Goal: Task Accomplishment & Management: Complete application form

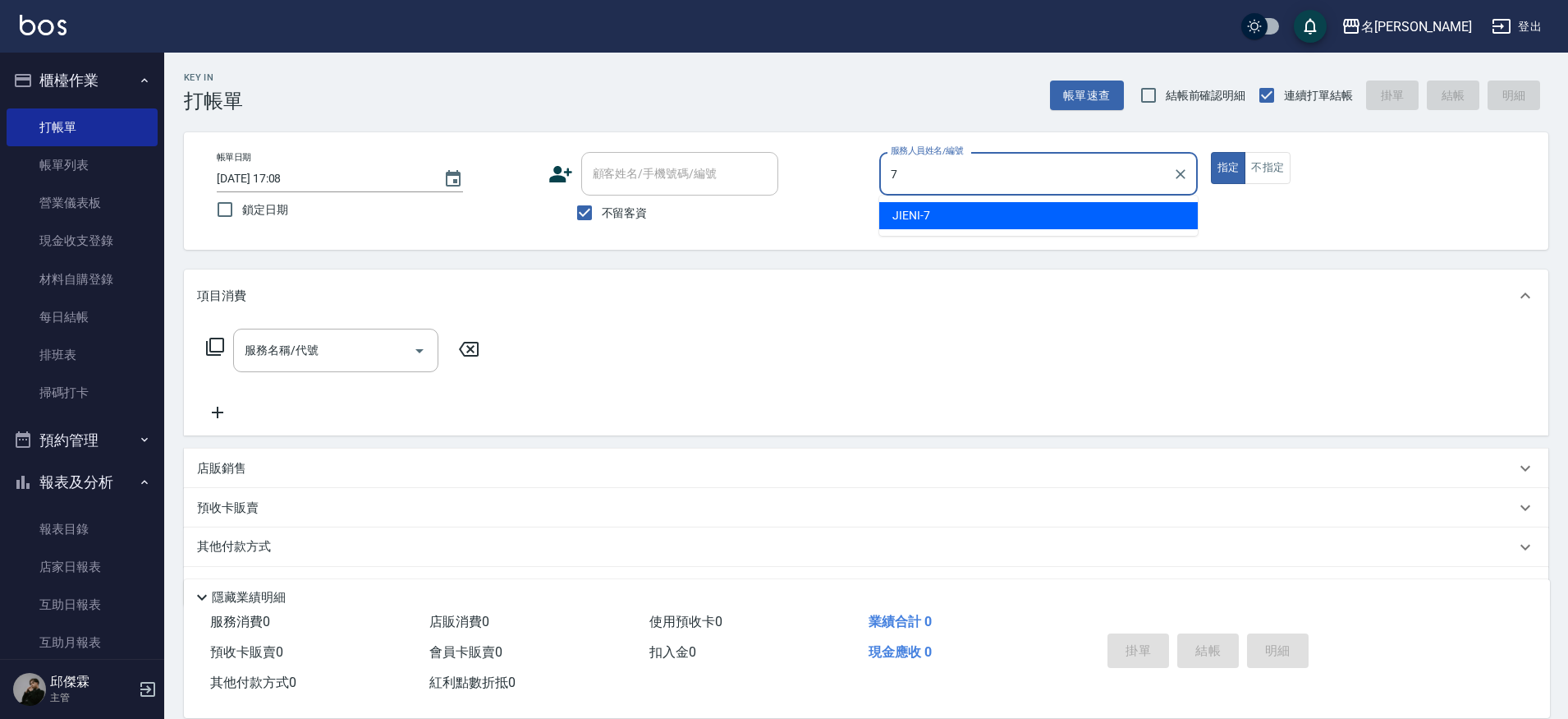
type input "JIENI-7"
type button "true"
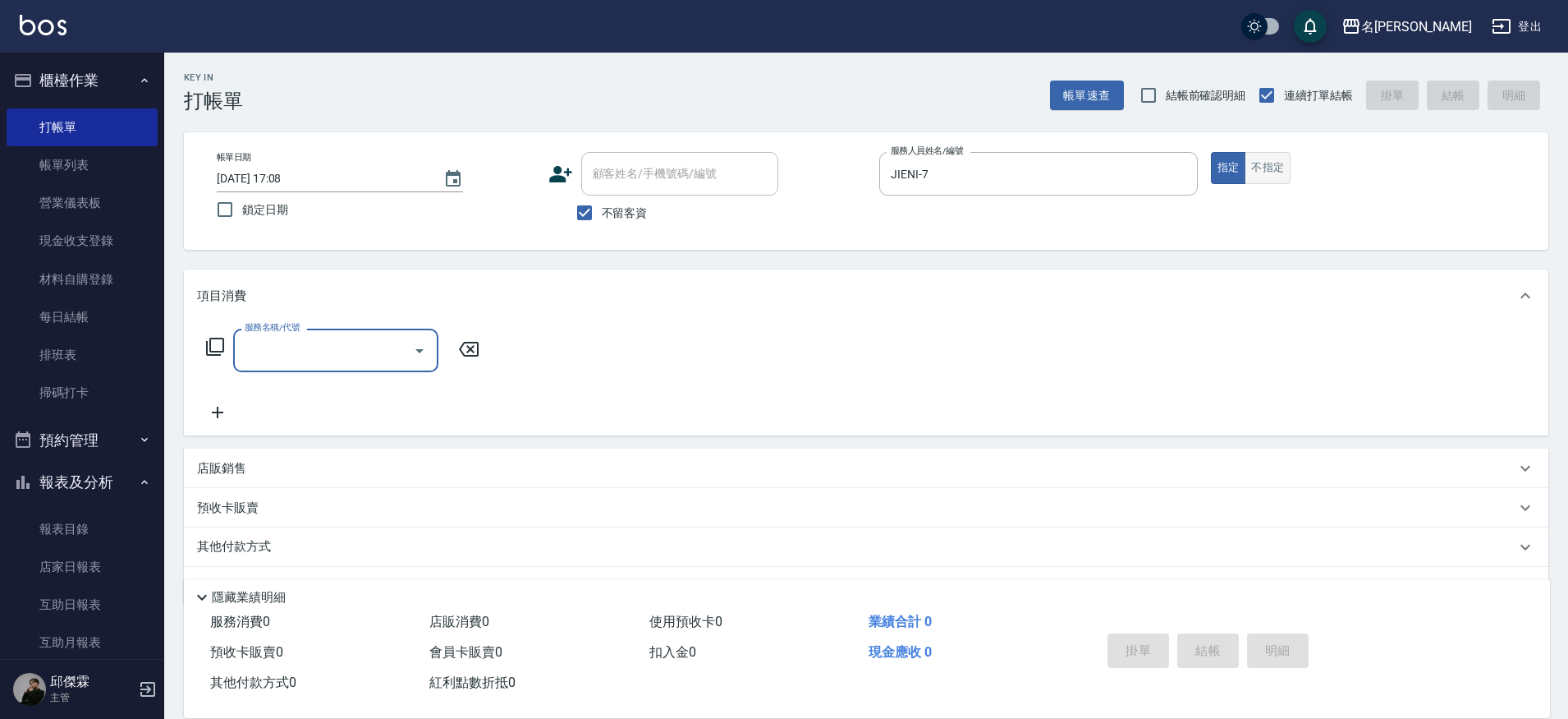
click at [1265, 152] on button "不指定" at bounding box center [1268, 168] width 46 height 32
click at [331, 351] on input "服務名稱/代號" at bounding box center [324, 350] width 166 height 29
type input "剪髮200(2200)"
type input "[DATE] 20:01"
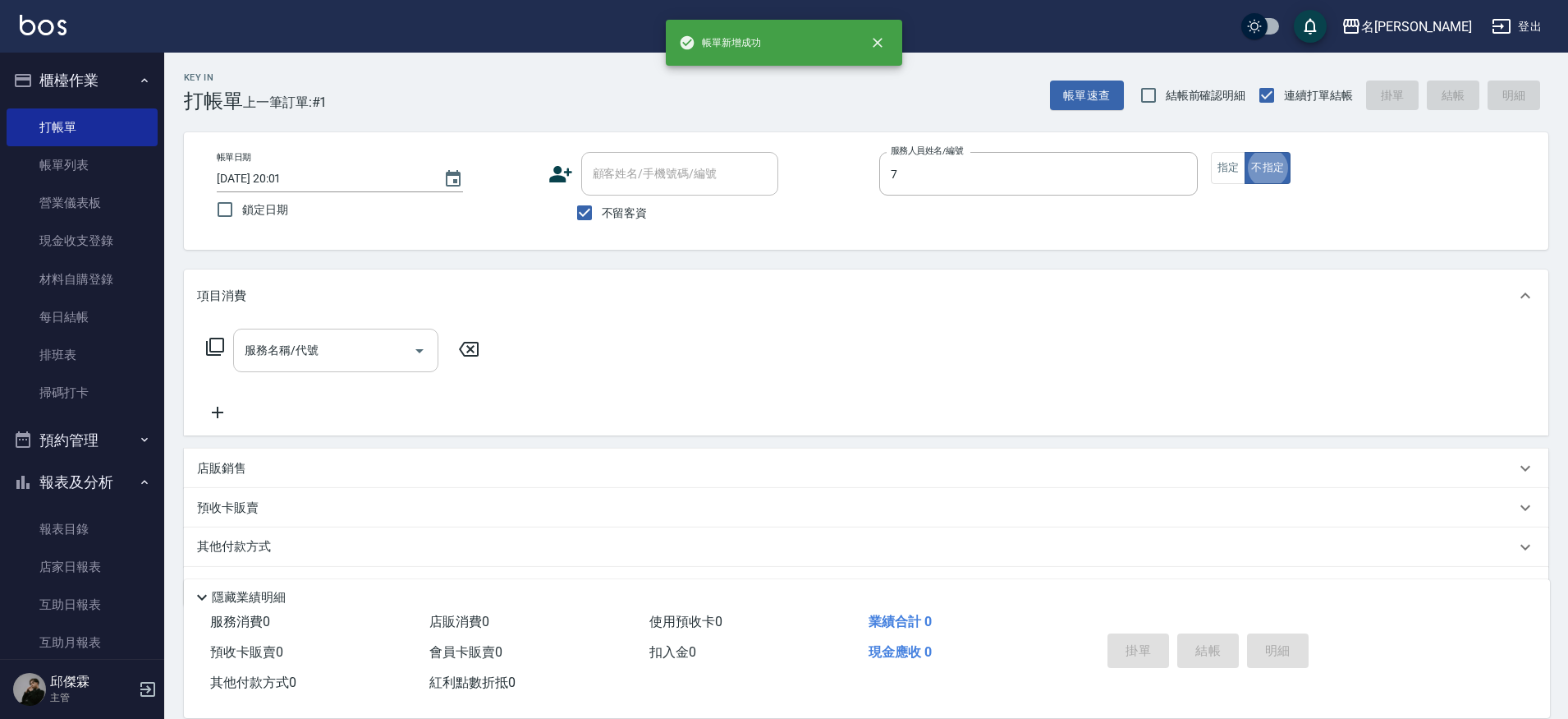
type input "JIENI-7"
type button "false"
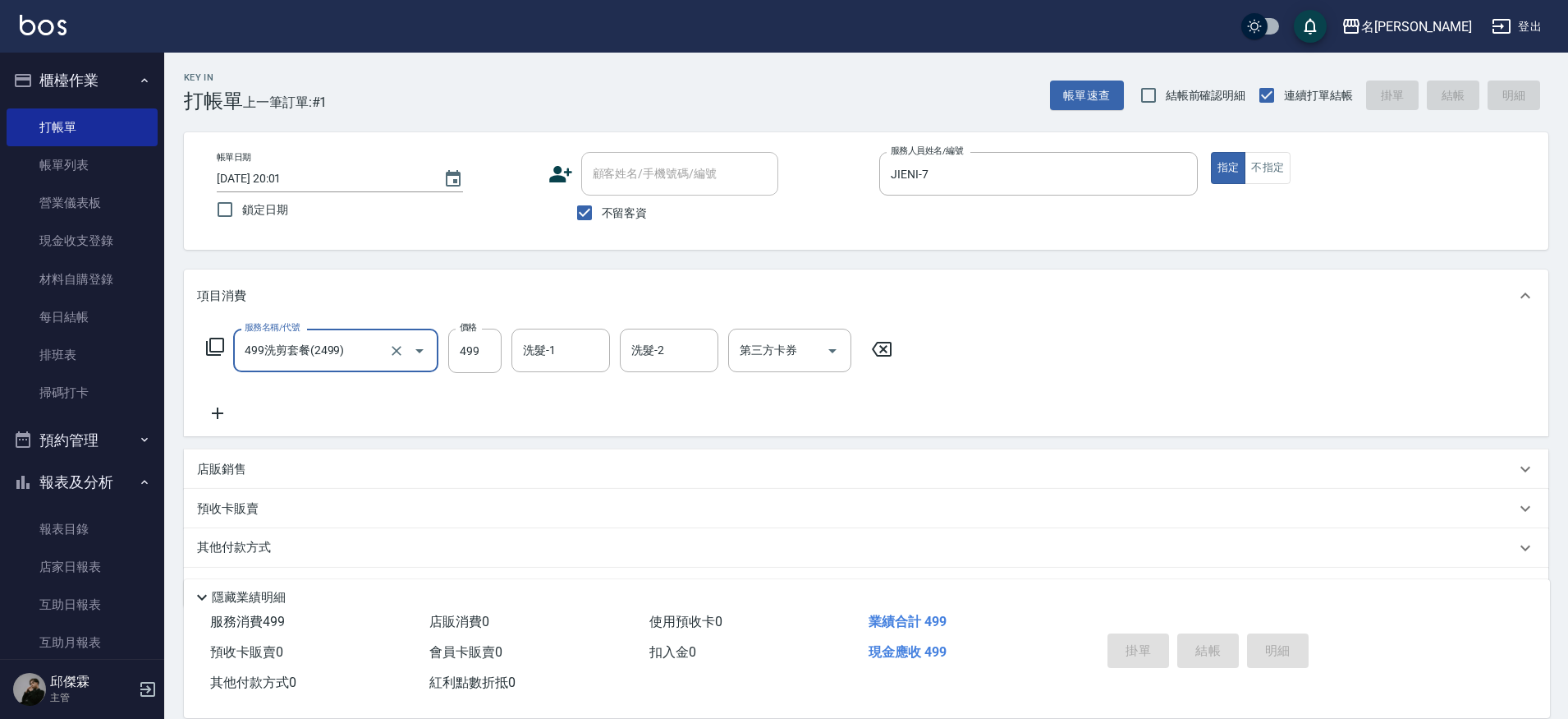
type input "499洗剪套餐(2499)"
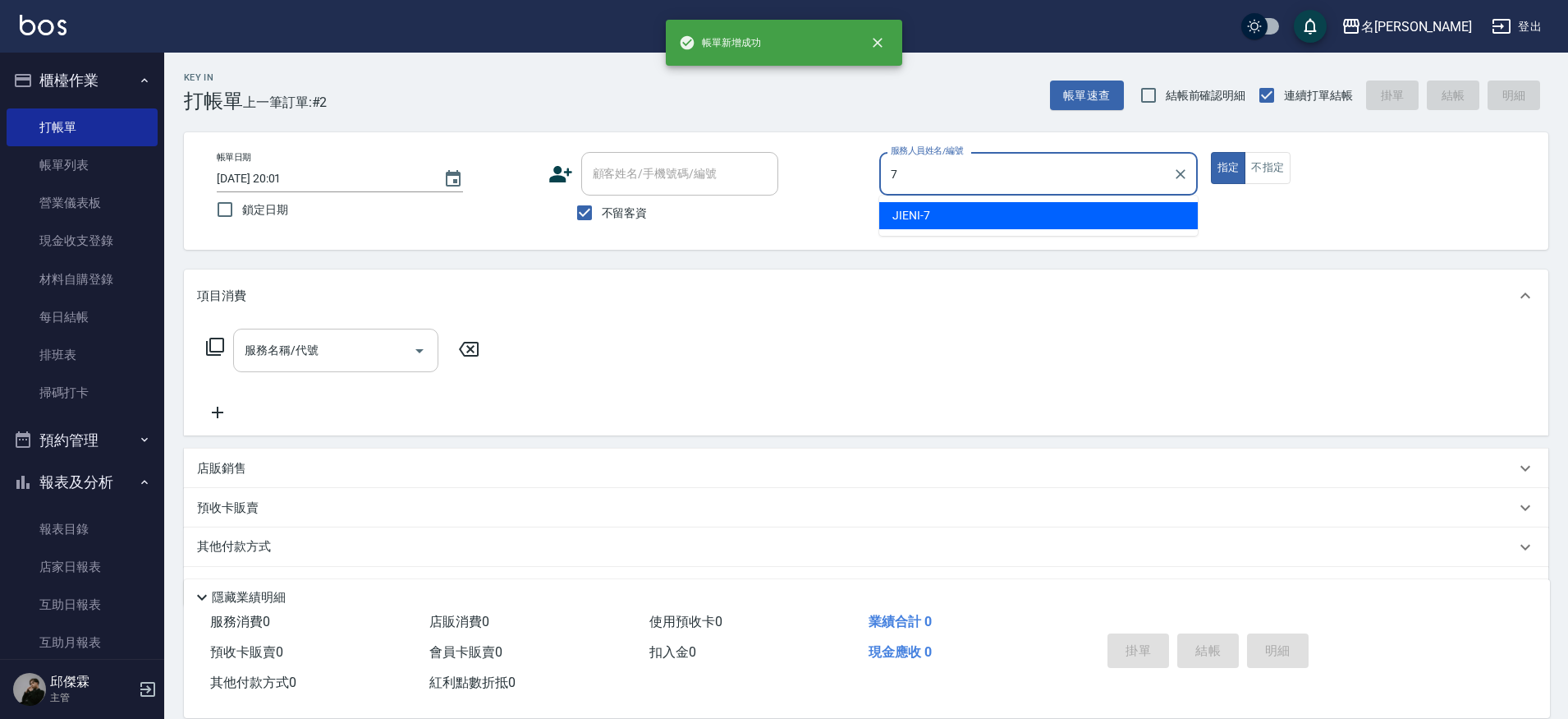
type input "JIENI-7"
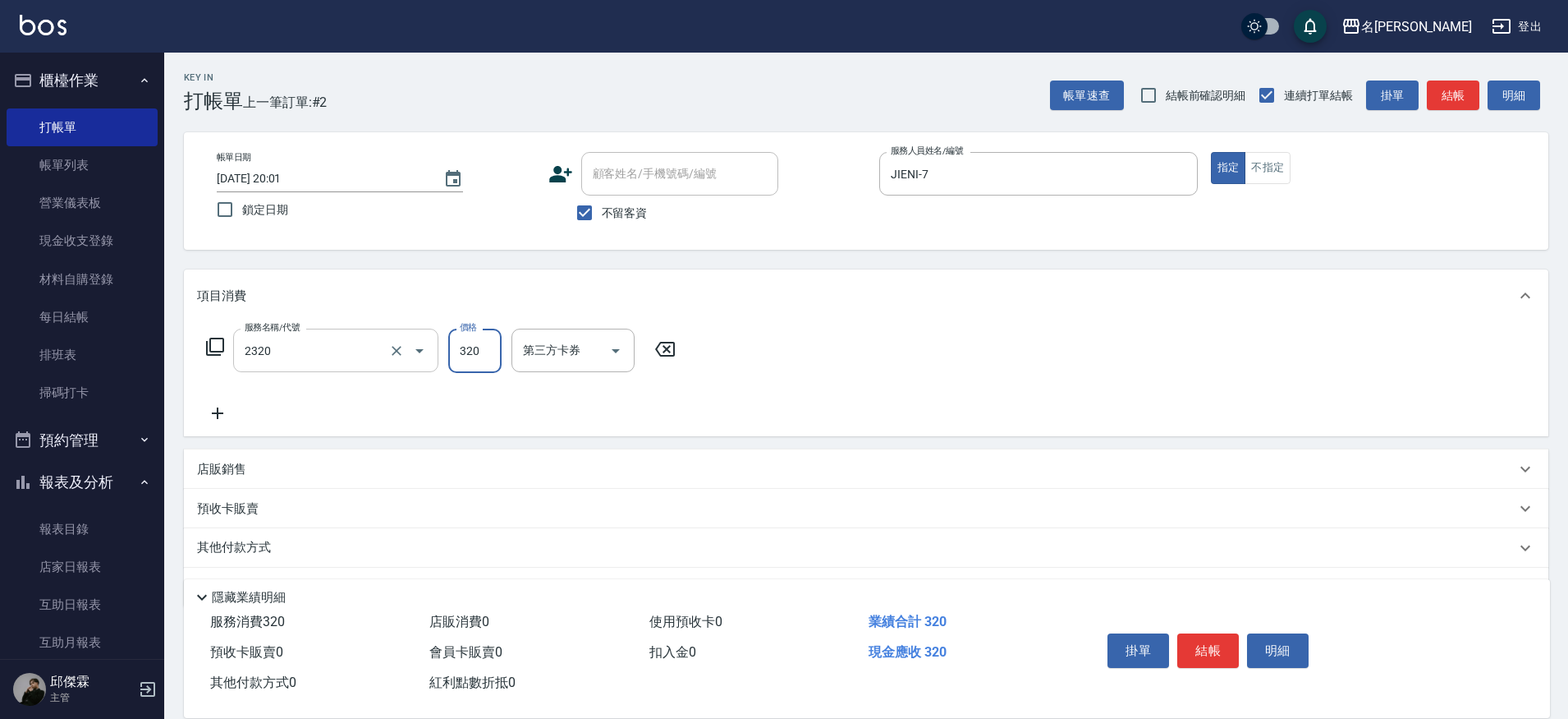
type input "洗剪320(2320)"
type input "妞妞-66"
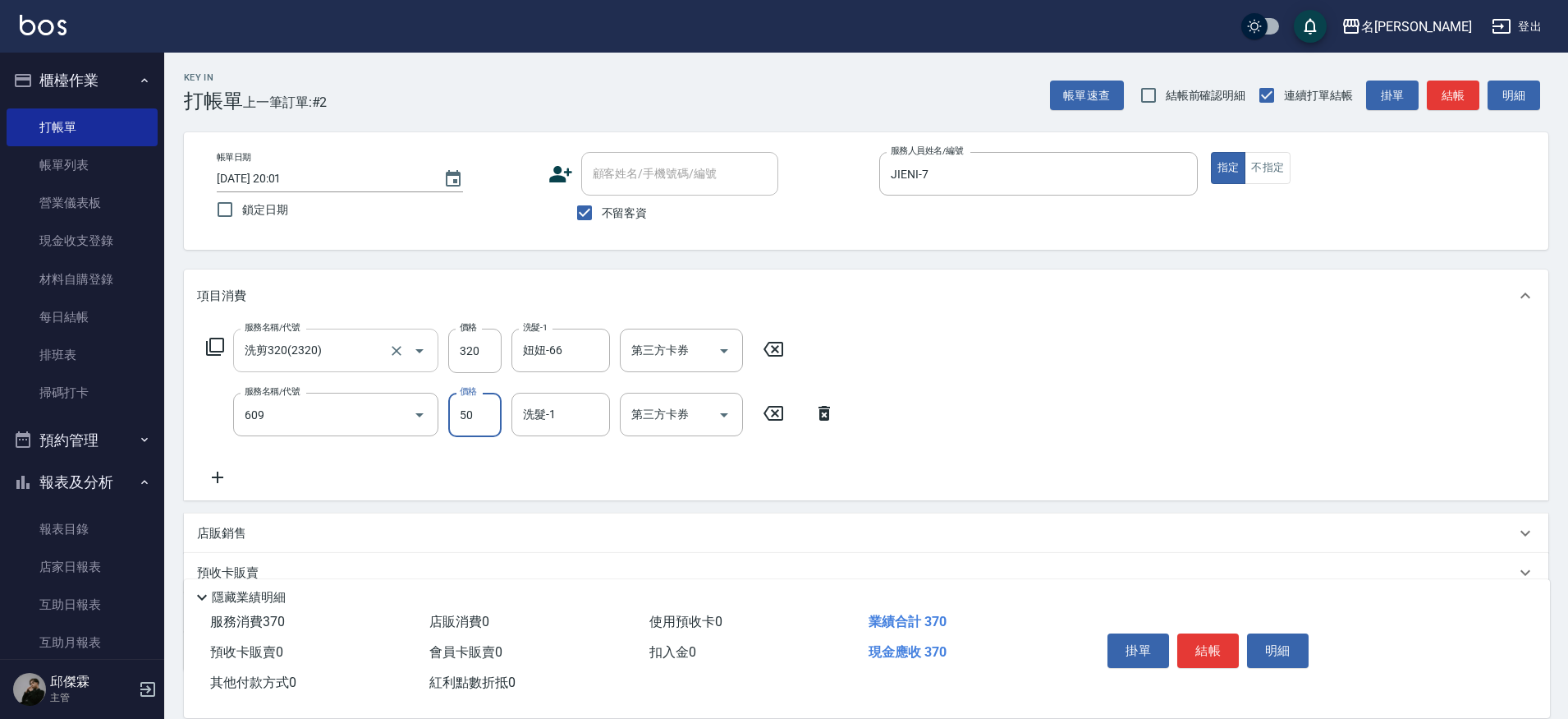
type input "精油(609)"
type input "妞妞-66"
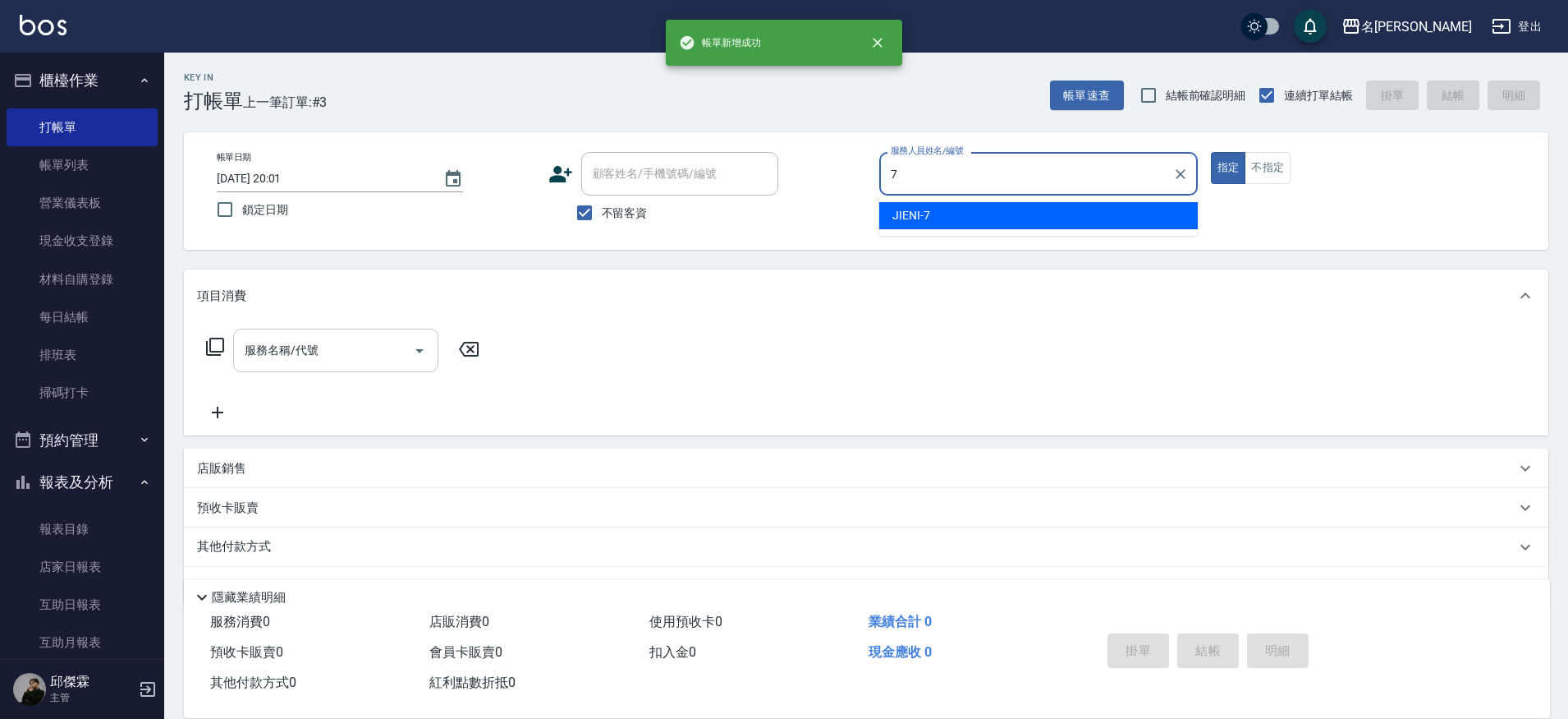
type input "JIENI-7"
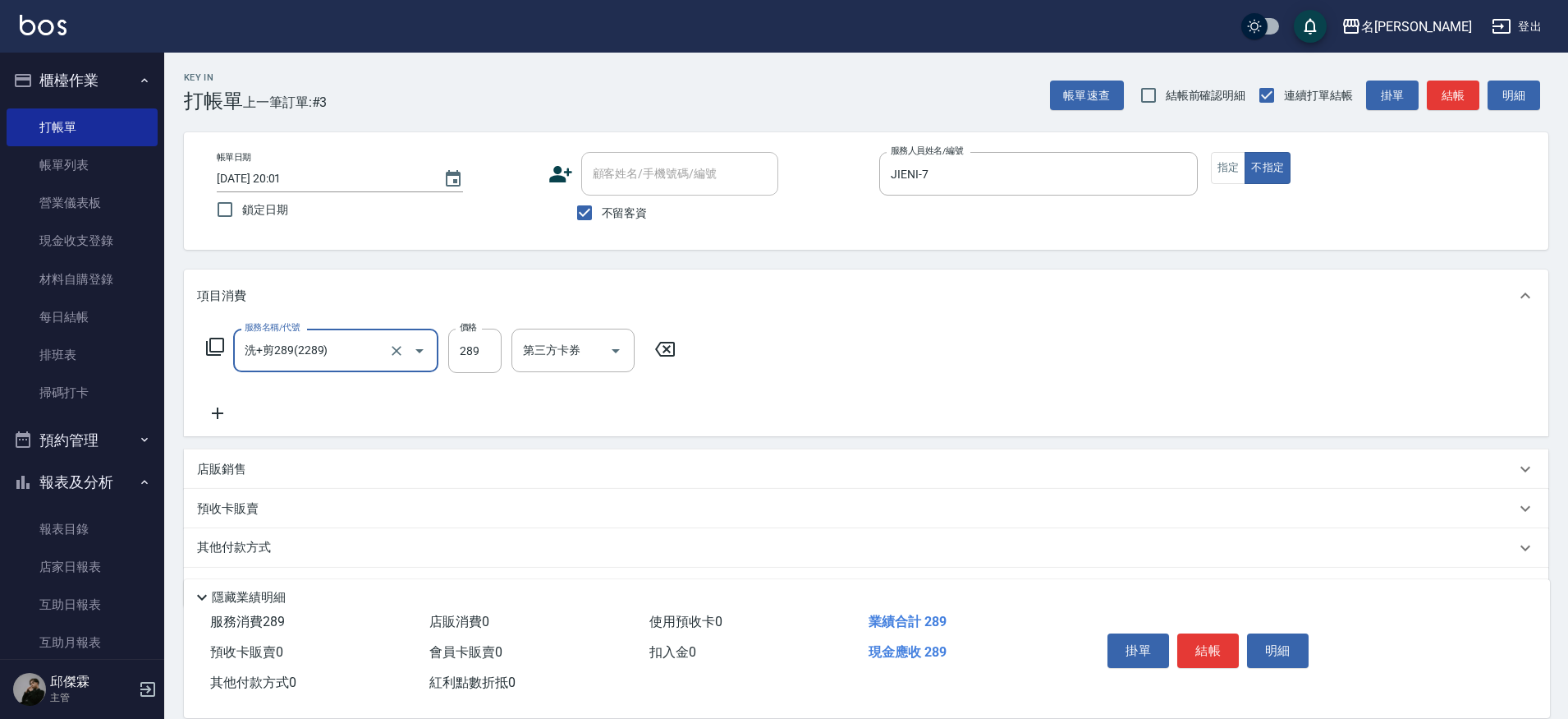
type input "洗+剪289(2289)"
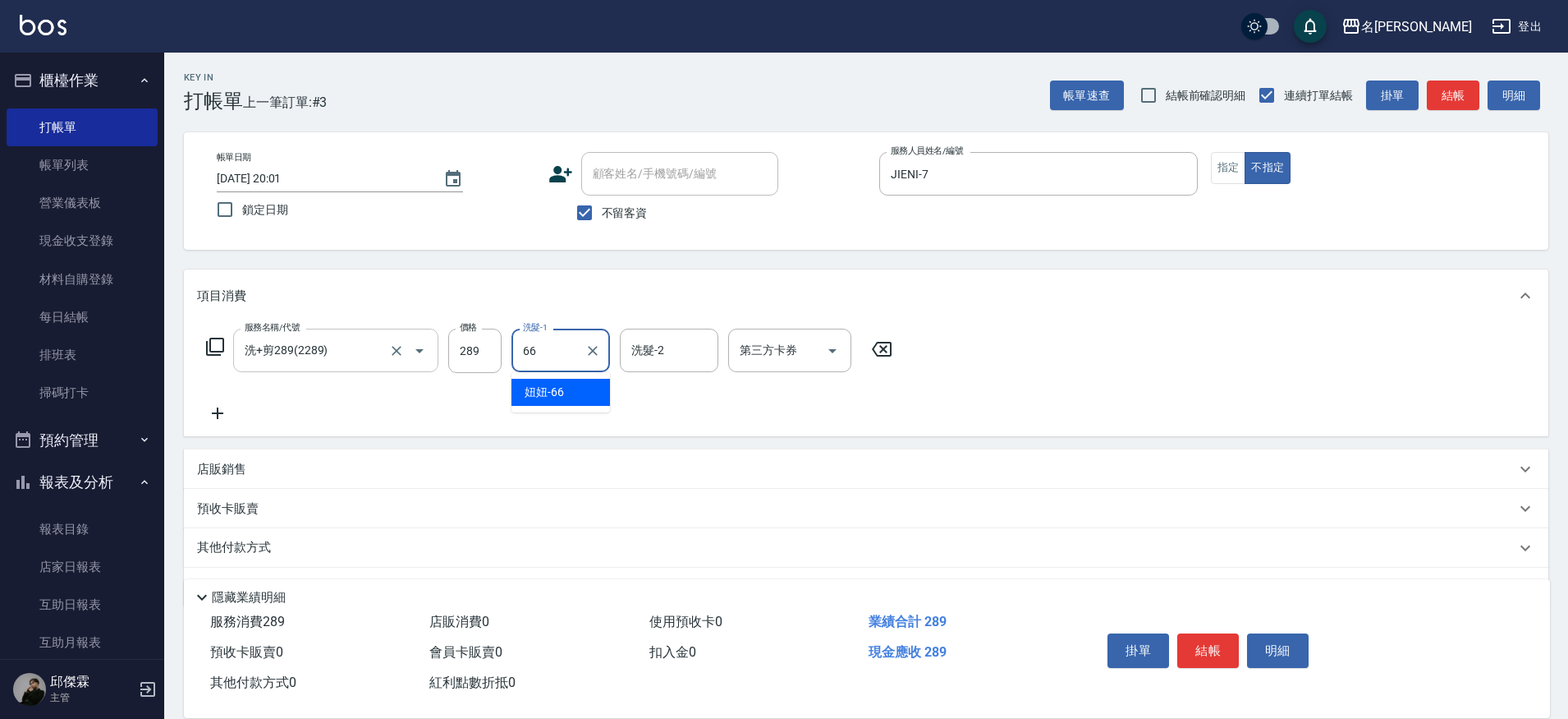
type input "妞妞-66"
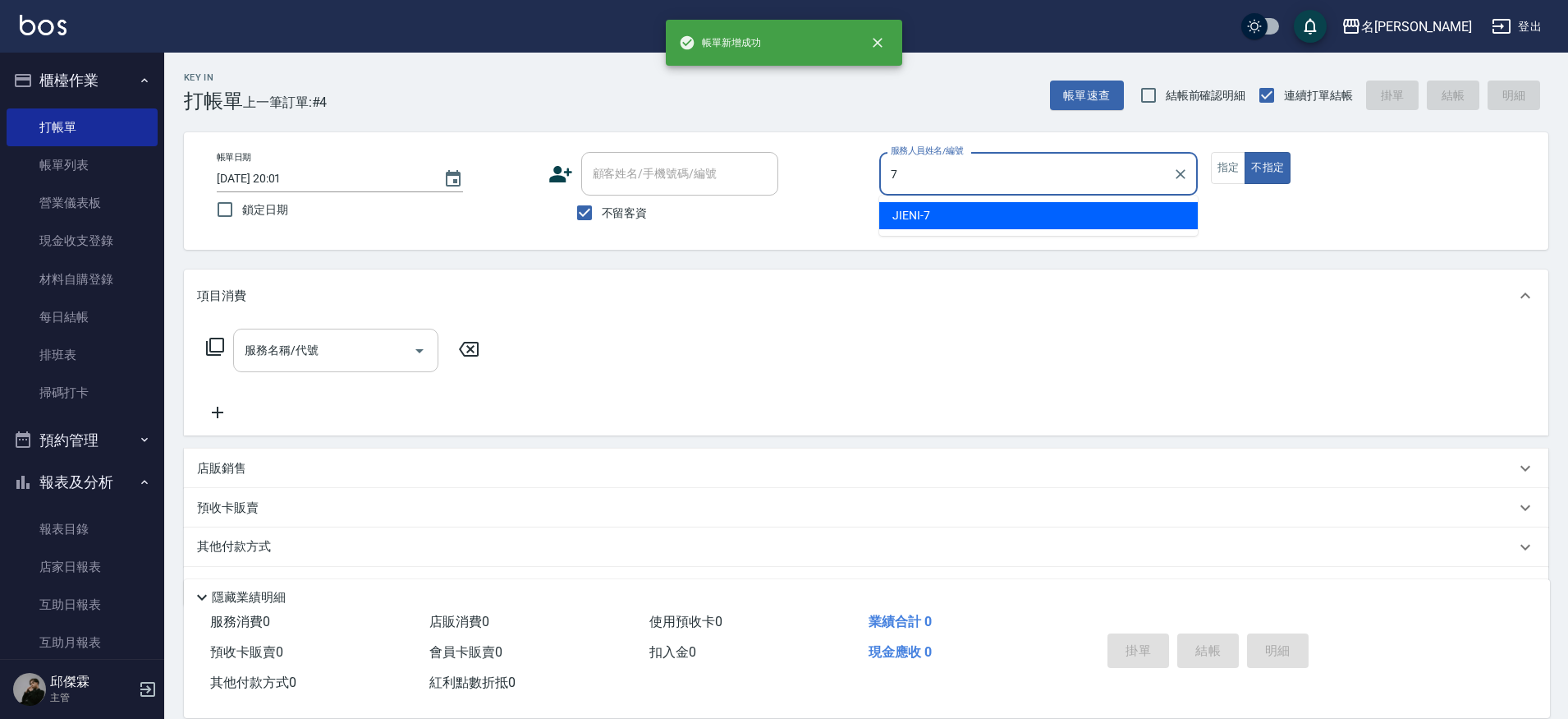
type input "JIENI-7"
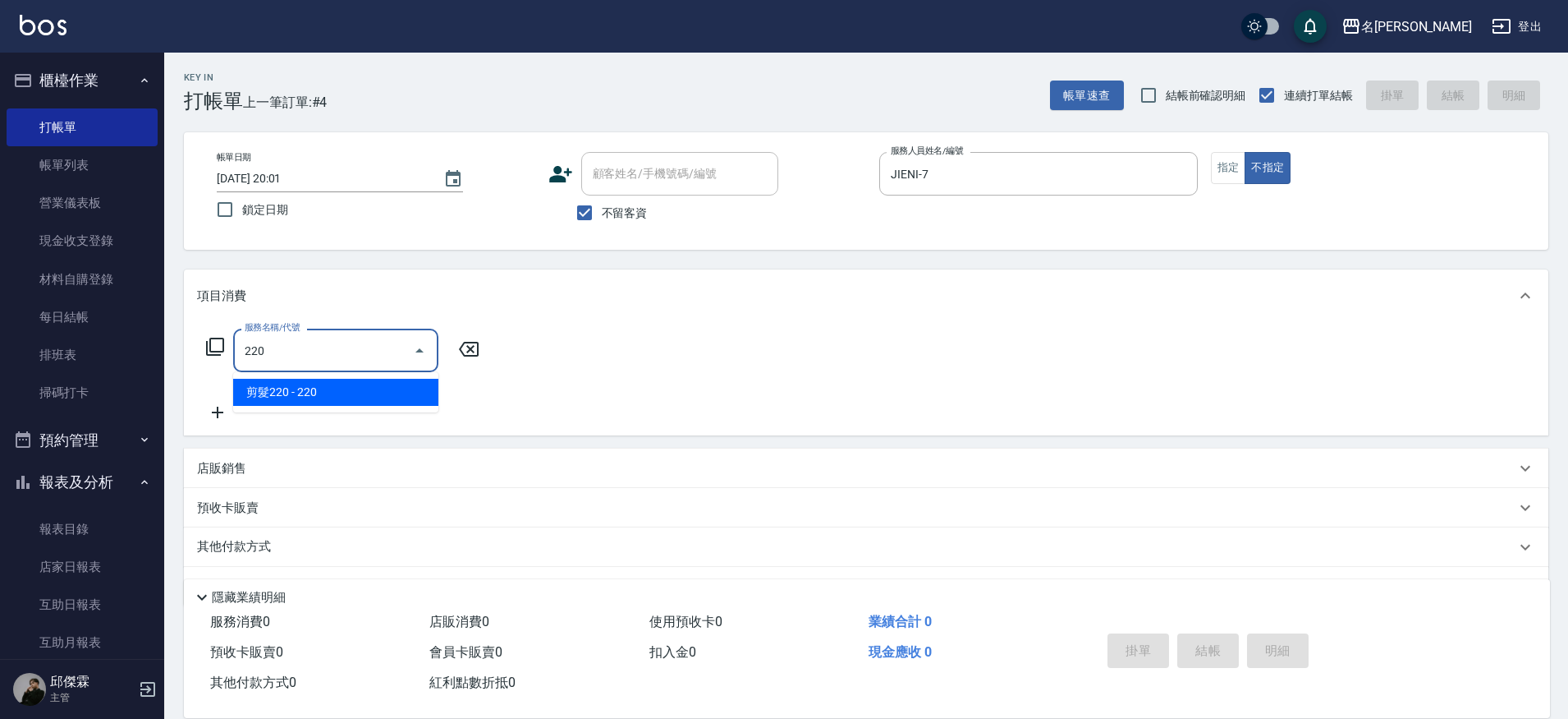
type input "剪髮220(2220)"
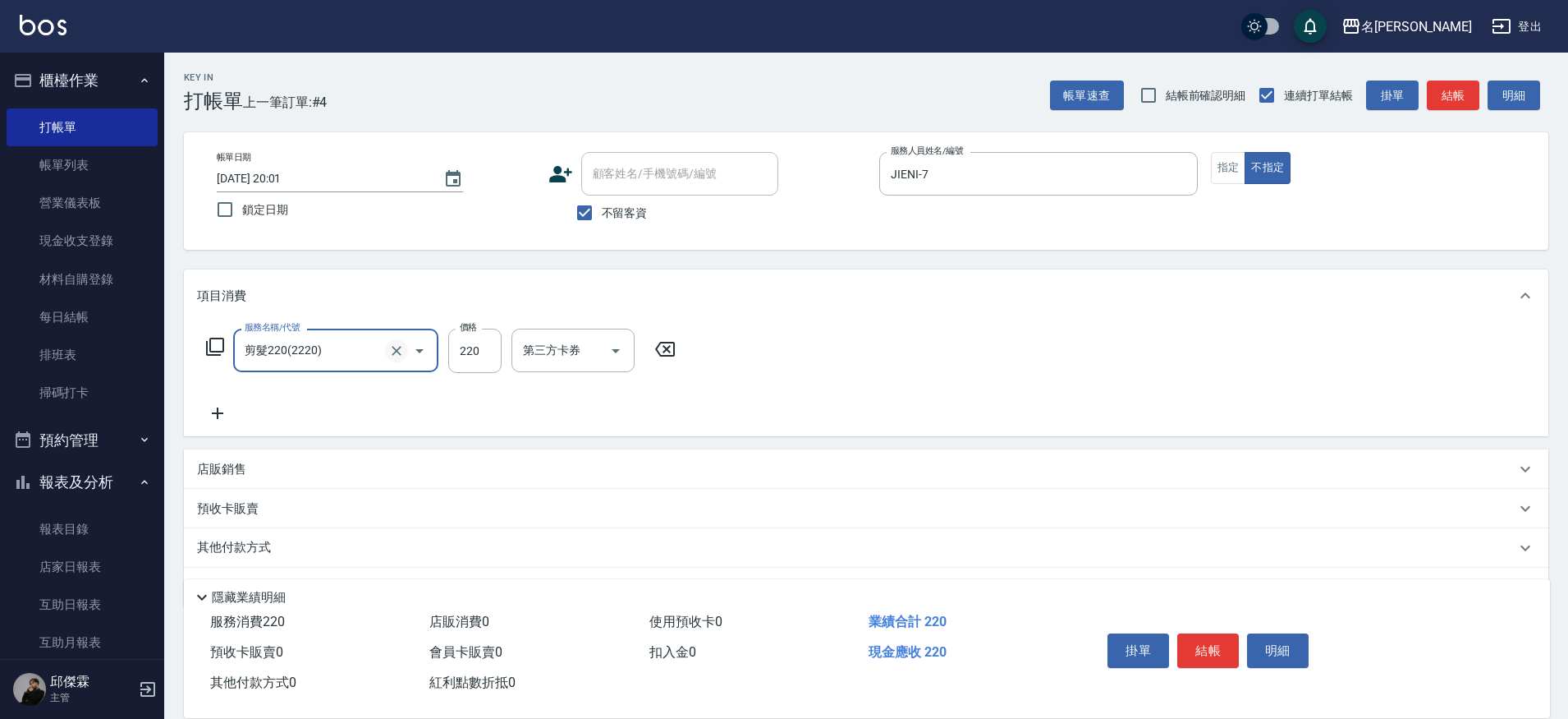
click at [400, 347] on icon "Clear" at bounding box center [396, 351] width 10 height 10
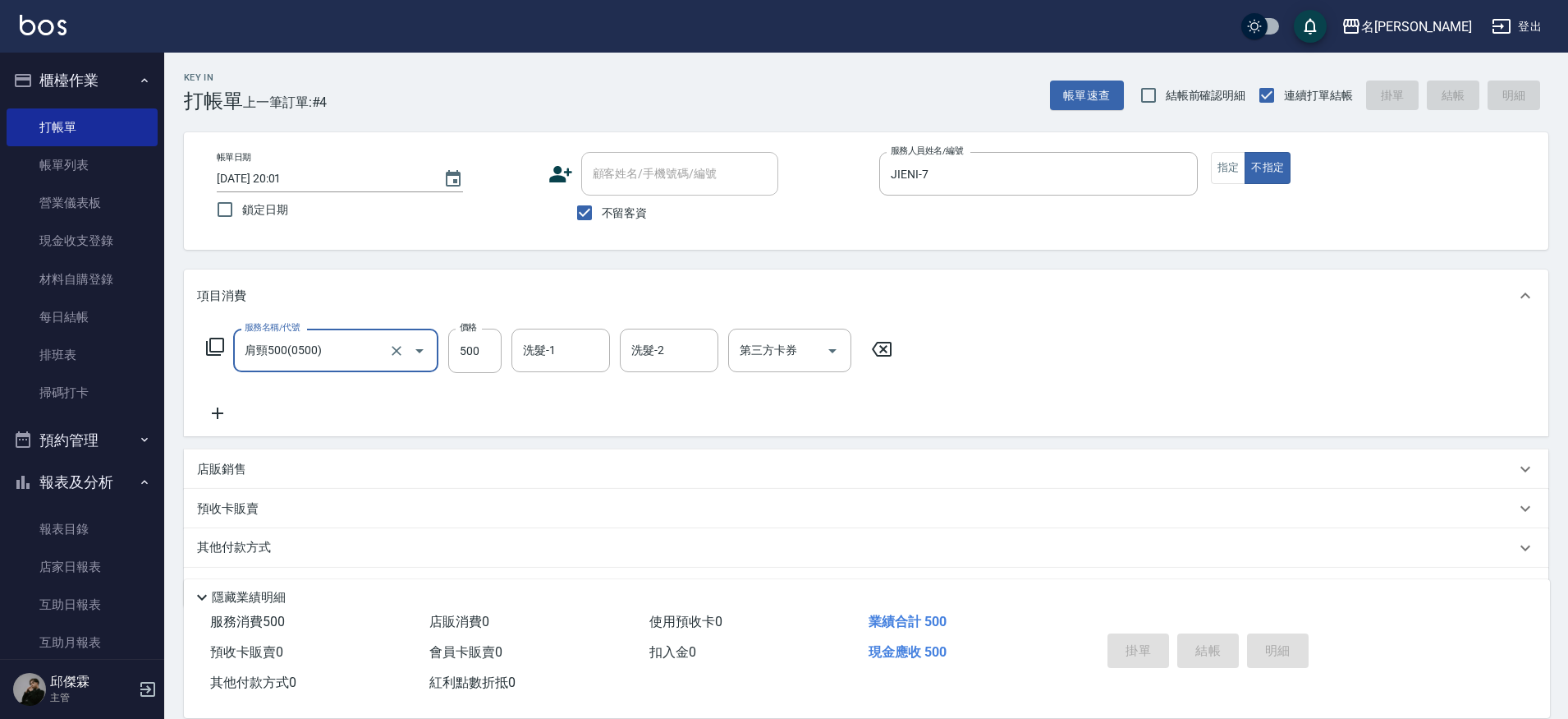
type input "肩頸500(0500)"
type input "[DATE] 20:02"
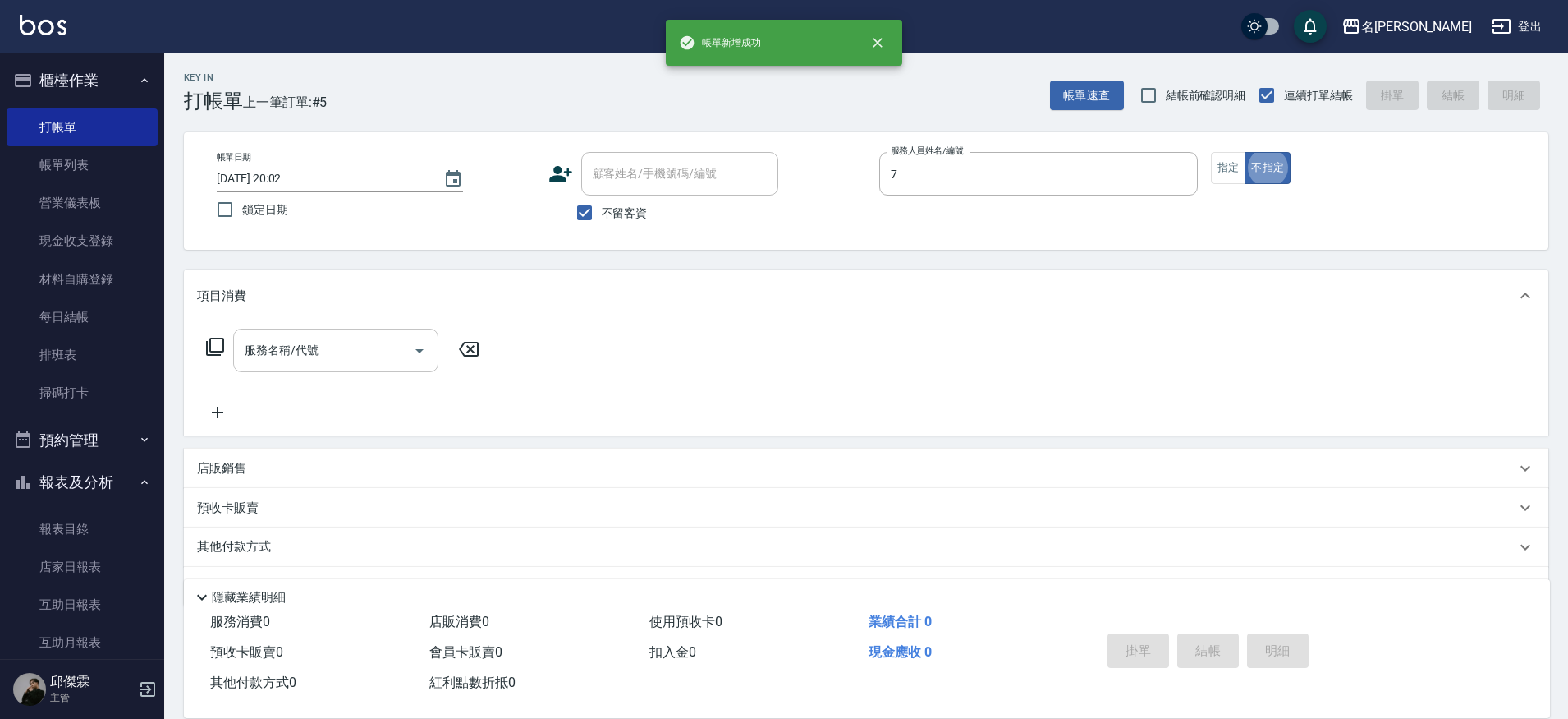
type input "JIENI-7"
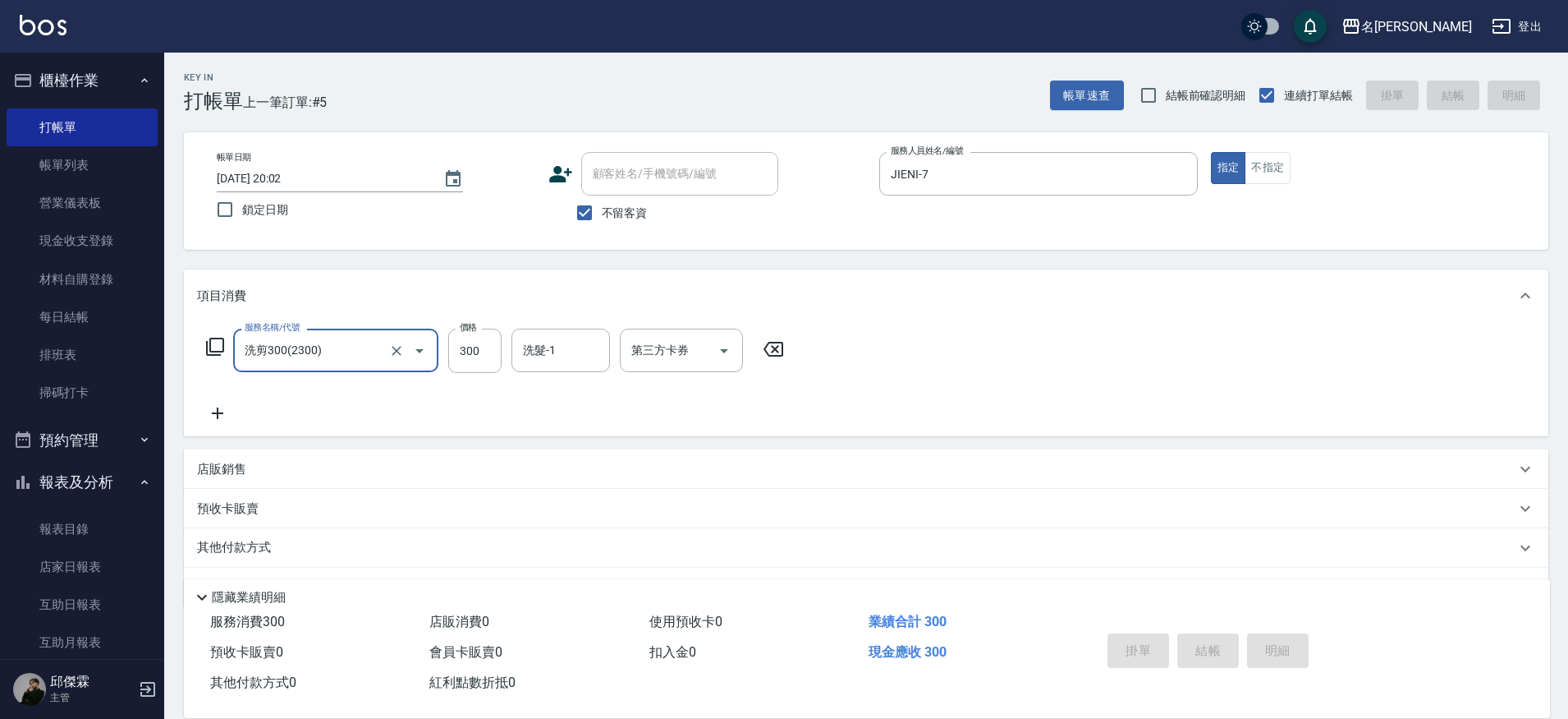
type input "洗剪300(2300)"
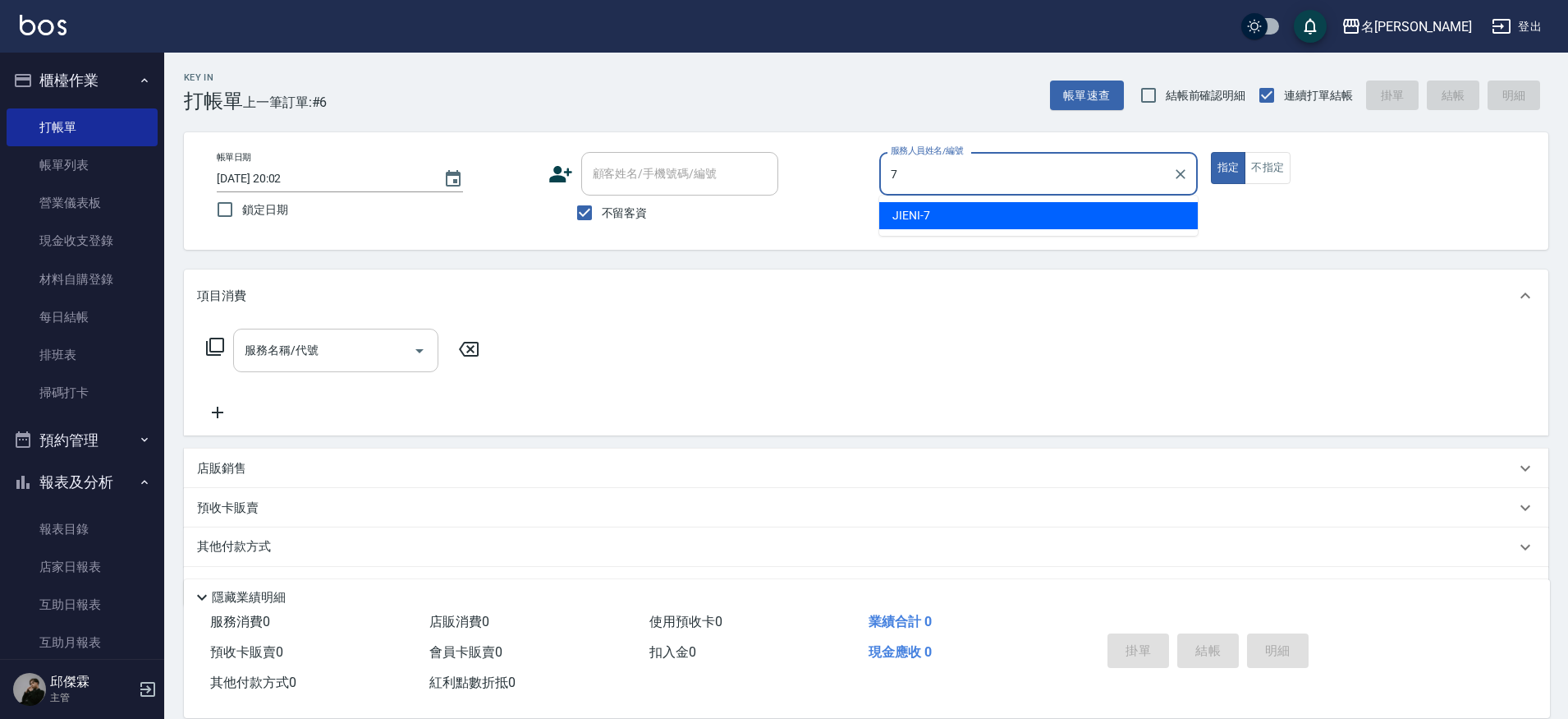
type input "JIENI-7"
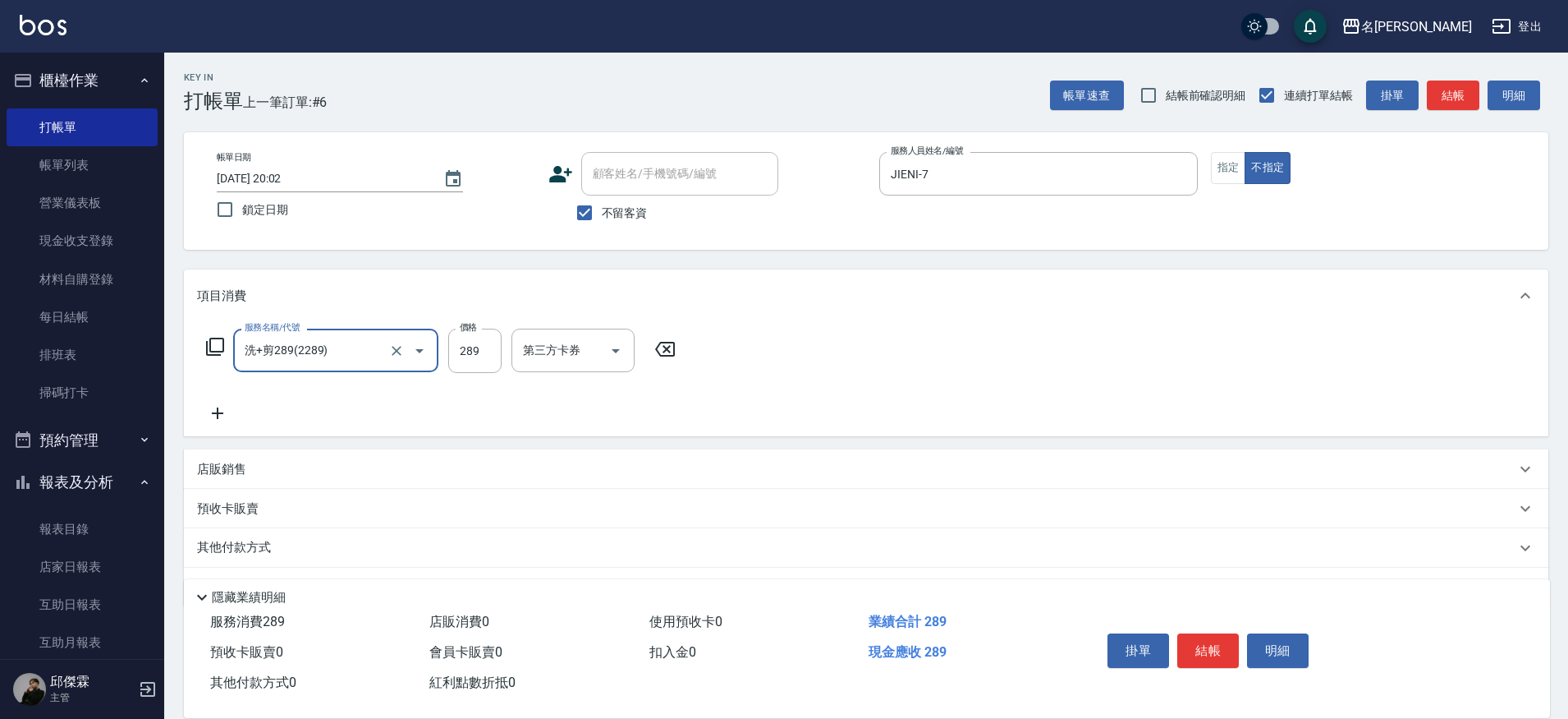
type input "洗+剪289(2289)"
type input "399"
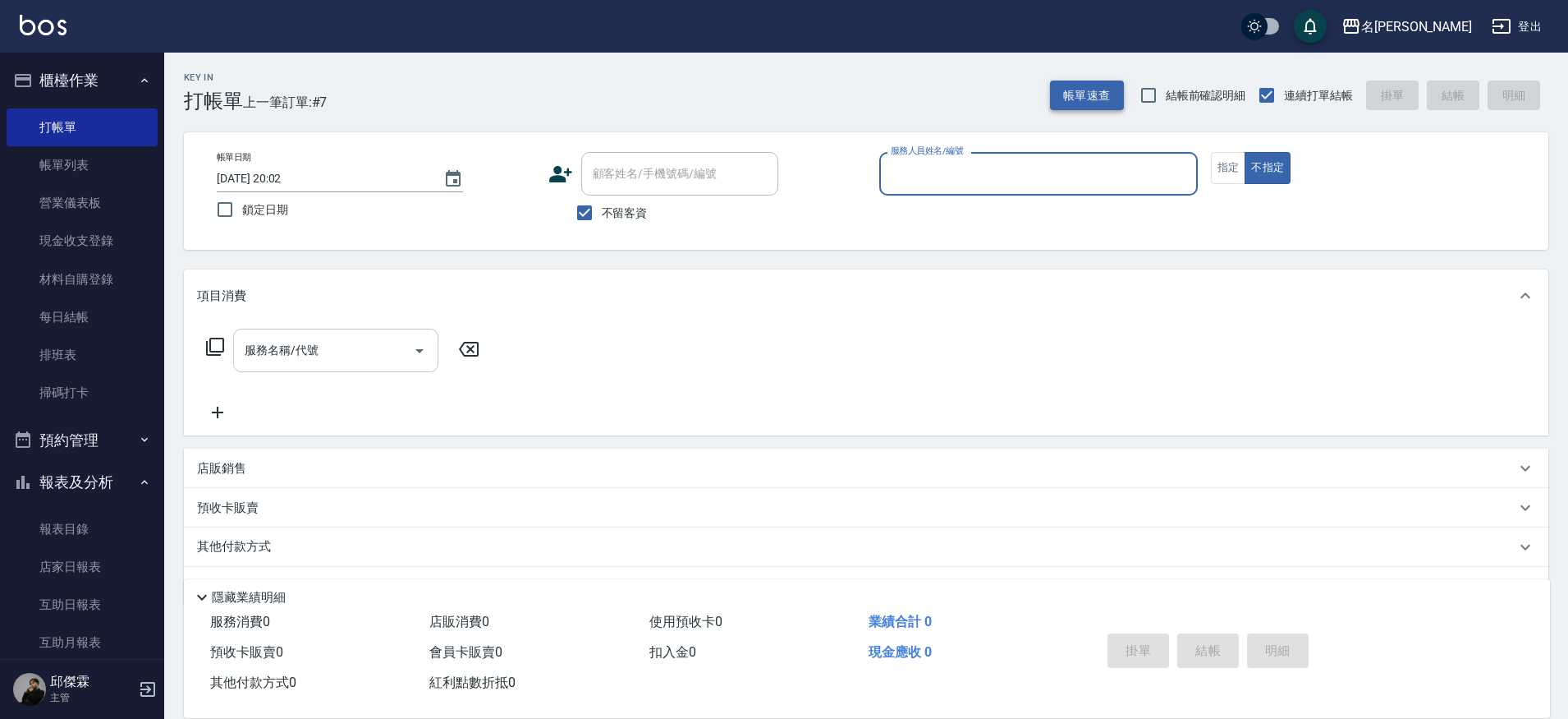
click at [1118, 85] on button "帳單速查" at bounding box center [1088, 95] width 74 height 30
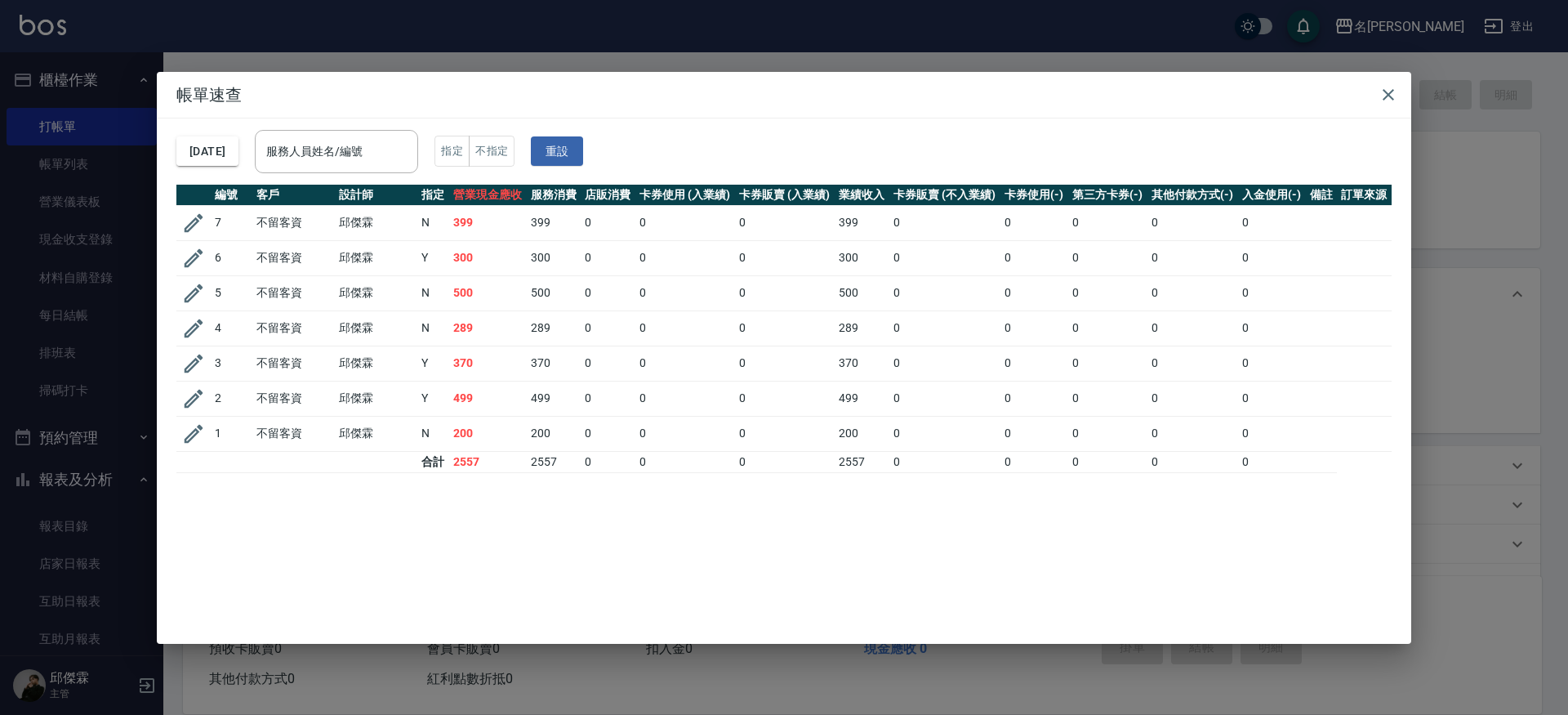
click at [212, 234] on td "7" at bounding box center [231, 222] width 41 height 35
drag, startPoint x: 205, startPoint y: 229, endPoint x: 187, endPoint y: 224, distance: 18.7
click at [193, 227] on button "button" at bounding box center [193, 222] width 31 height 31
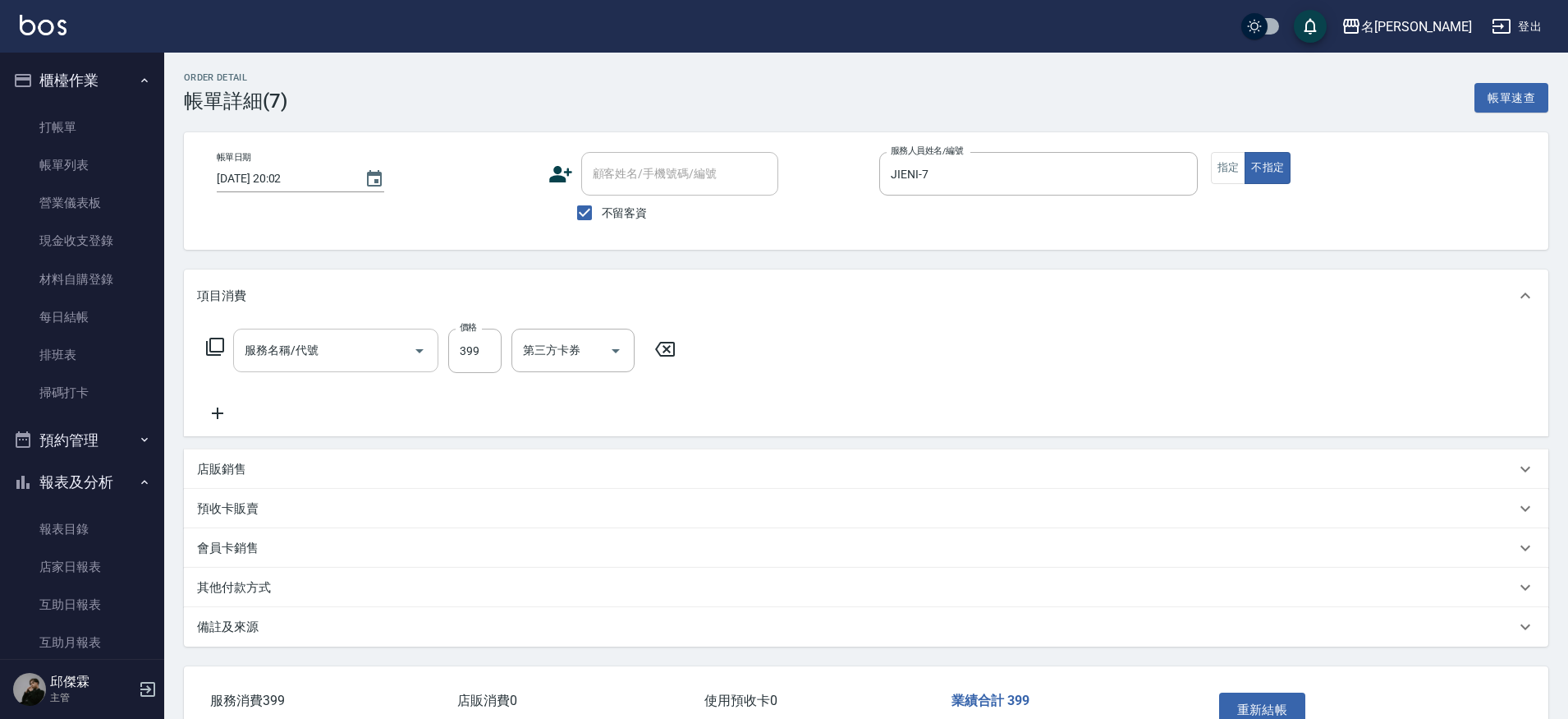
checkbox input "true"
type input "JIENI-7"
click at [394, 356] on input "服務名稱/代號" at bounding box center [324, 350] width 166 height 29
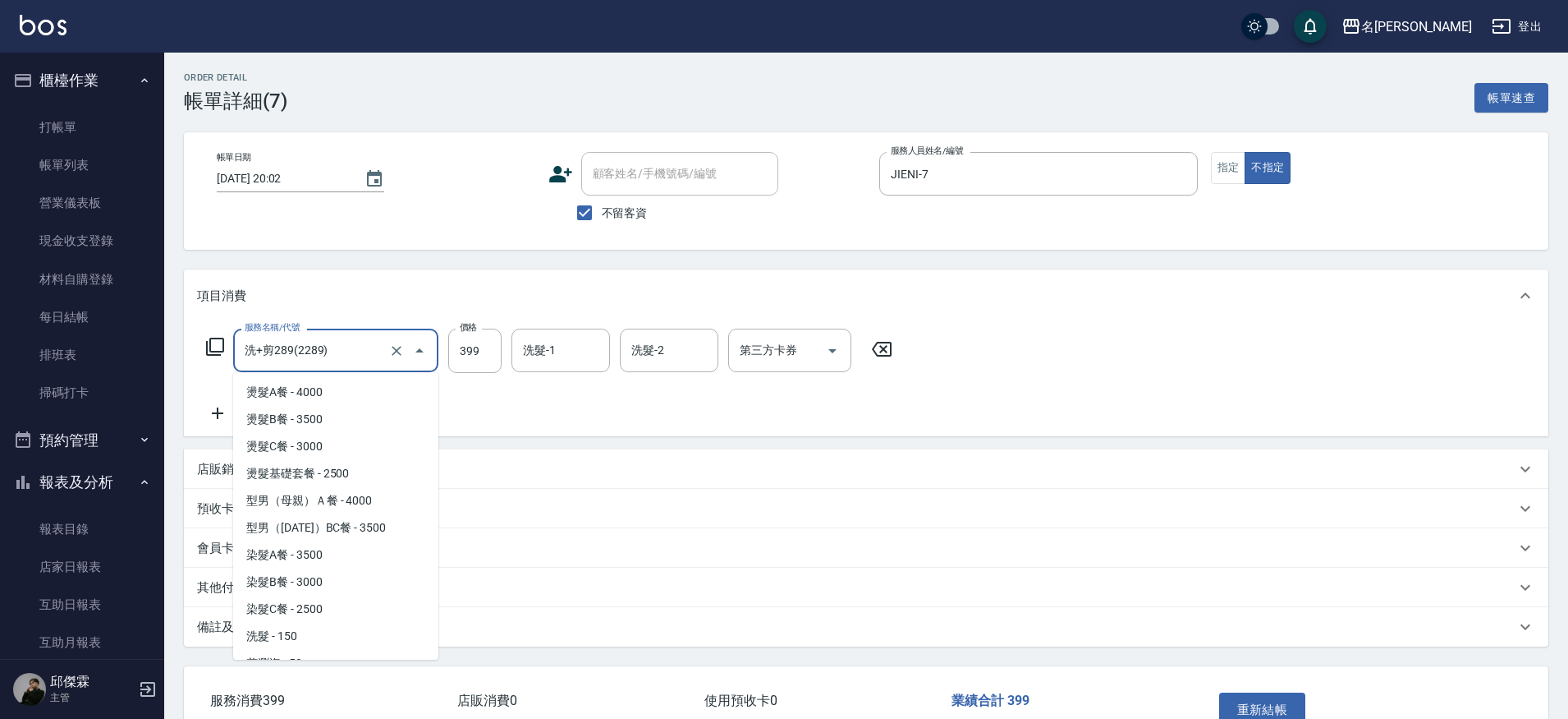
type input "洗+剪289(2289)"
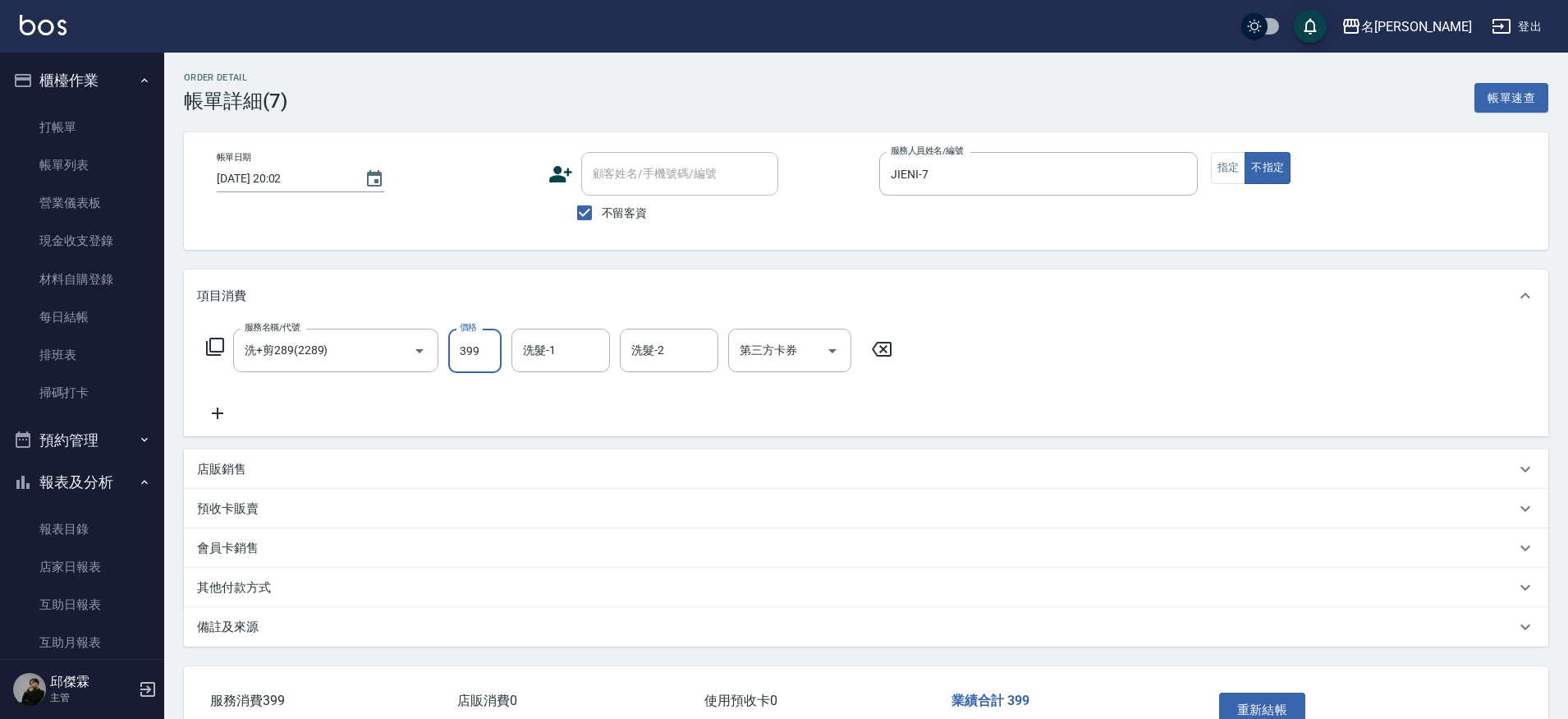
click at [483, 352] on input "399" at bounding box center [475, 351] width 53 height 44
type input "339"
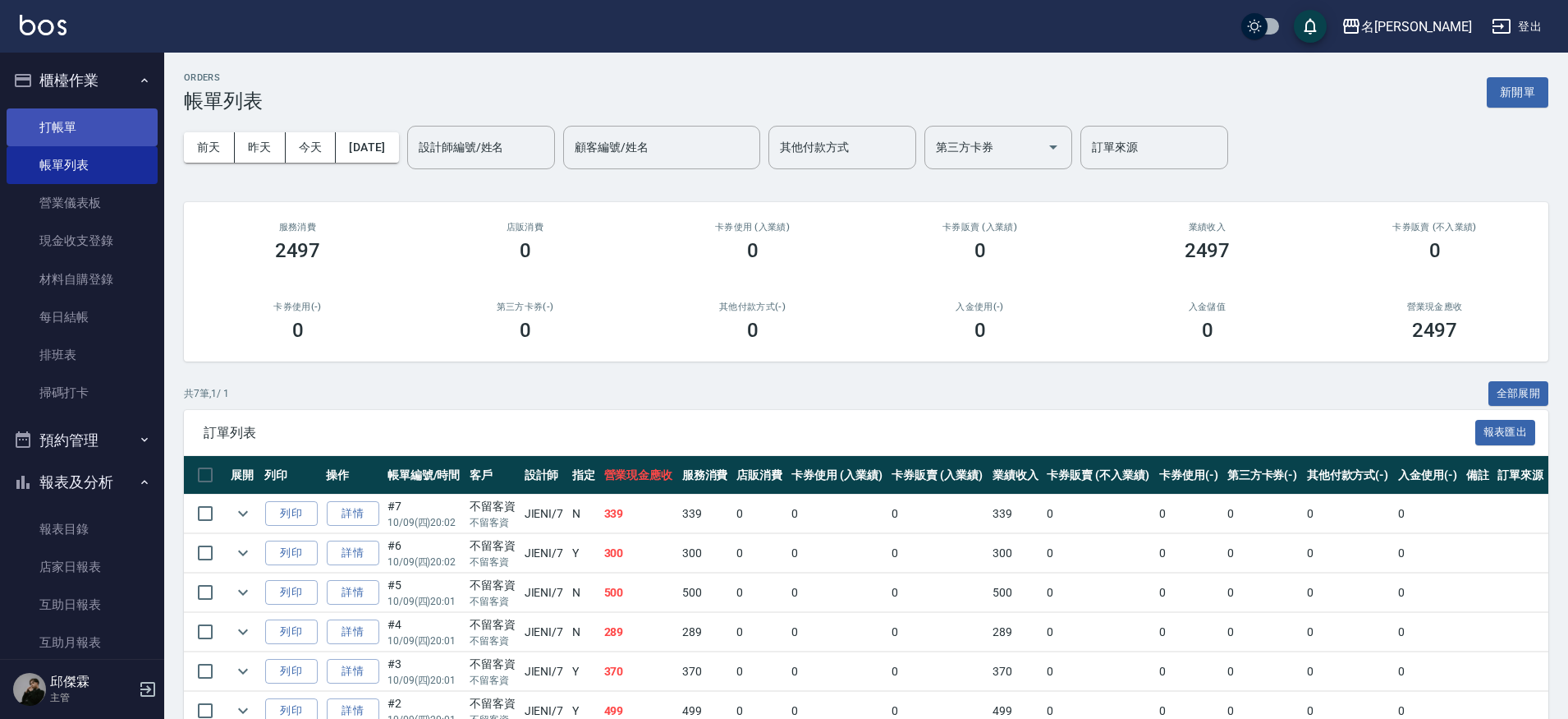
click at [66, 133] on link "打帳單" at bounding box center [81, 127] width 151 height 38
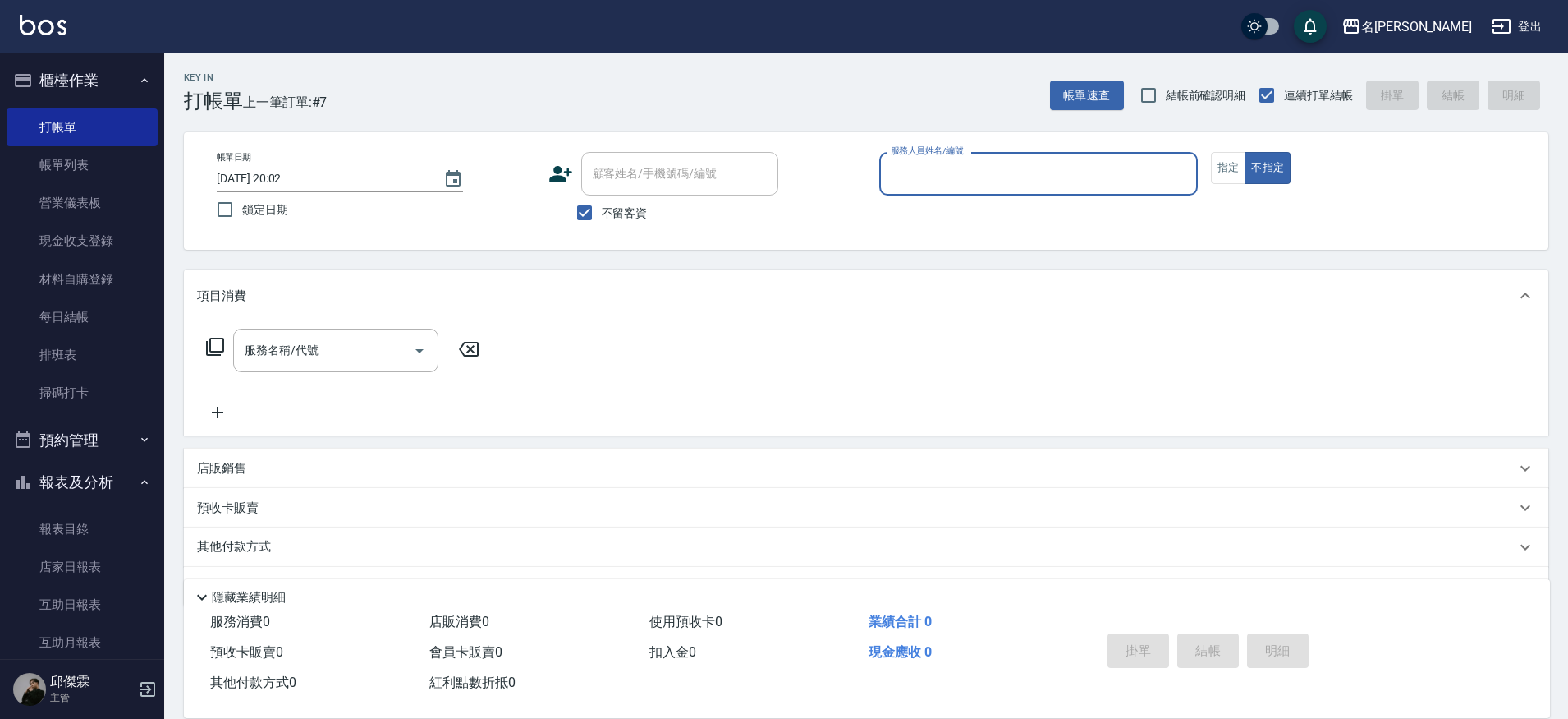
click at [959, 191] on div "服務人員姓名/編號" at bounding box center [1038, 173] width 319 height 43
type input "Kira-8"
type button "false"
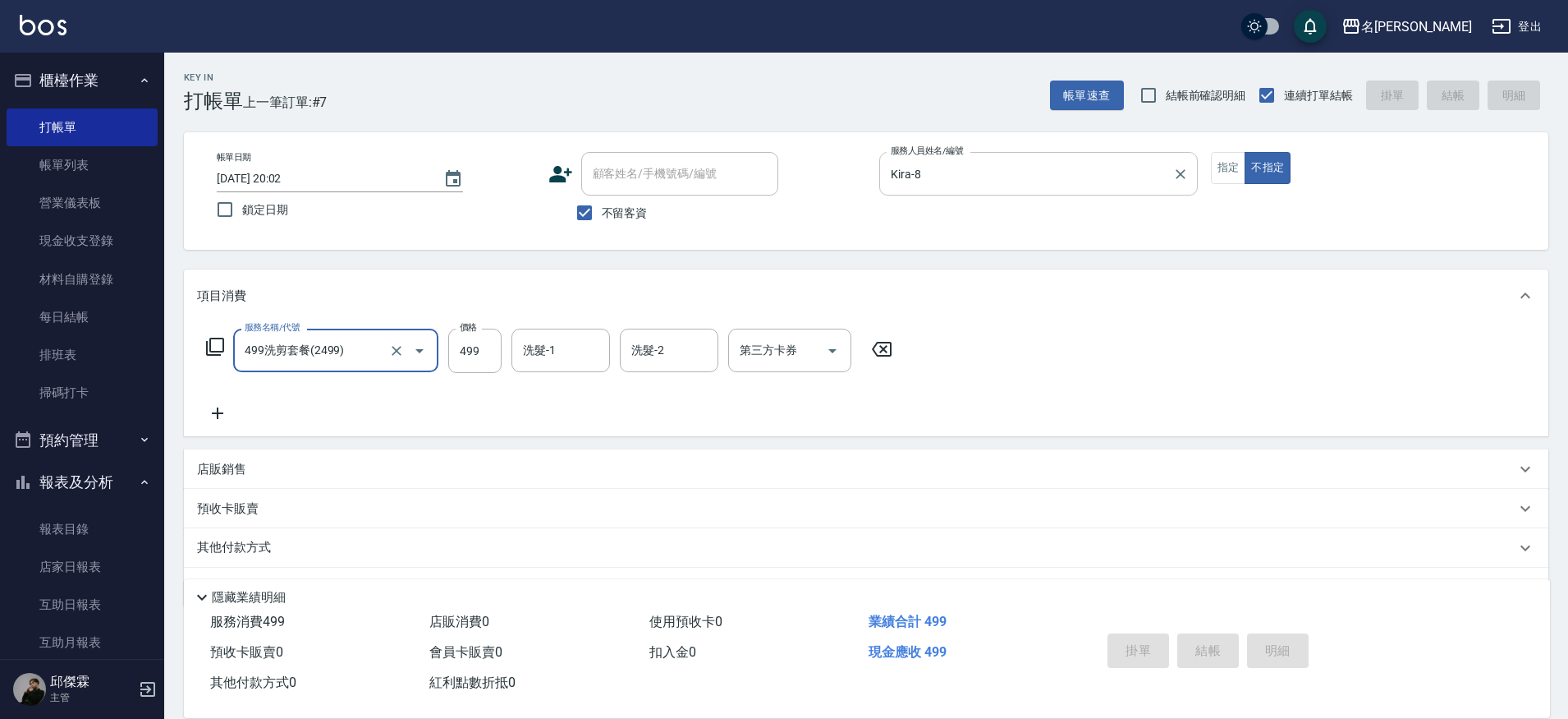
type input "499洗剪套餐(2499)"
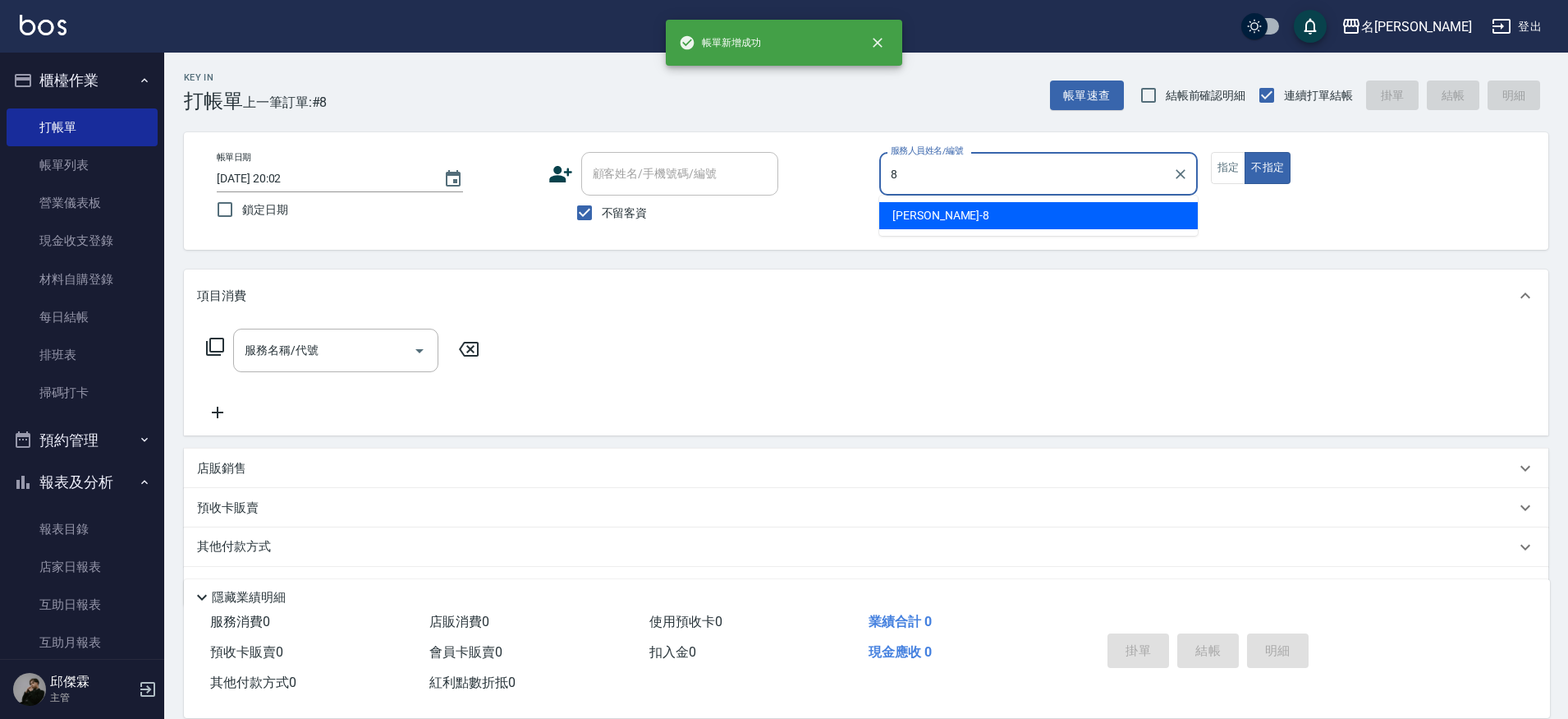
type input "Kira-8"
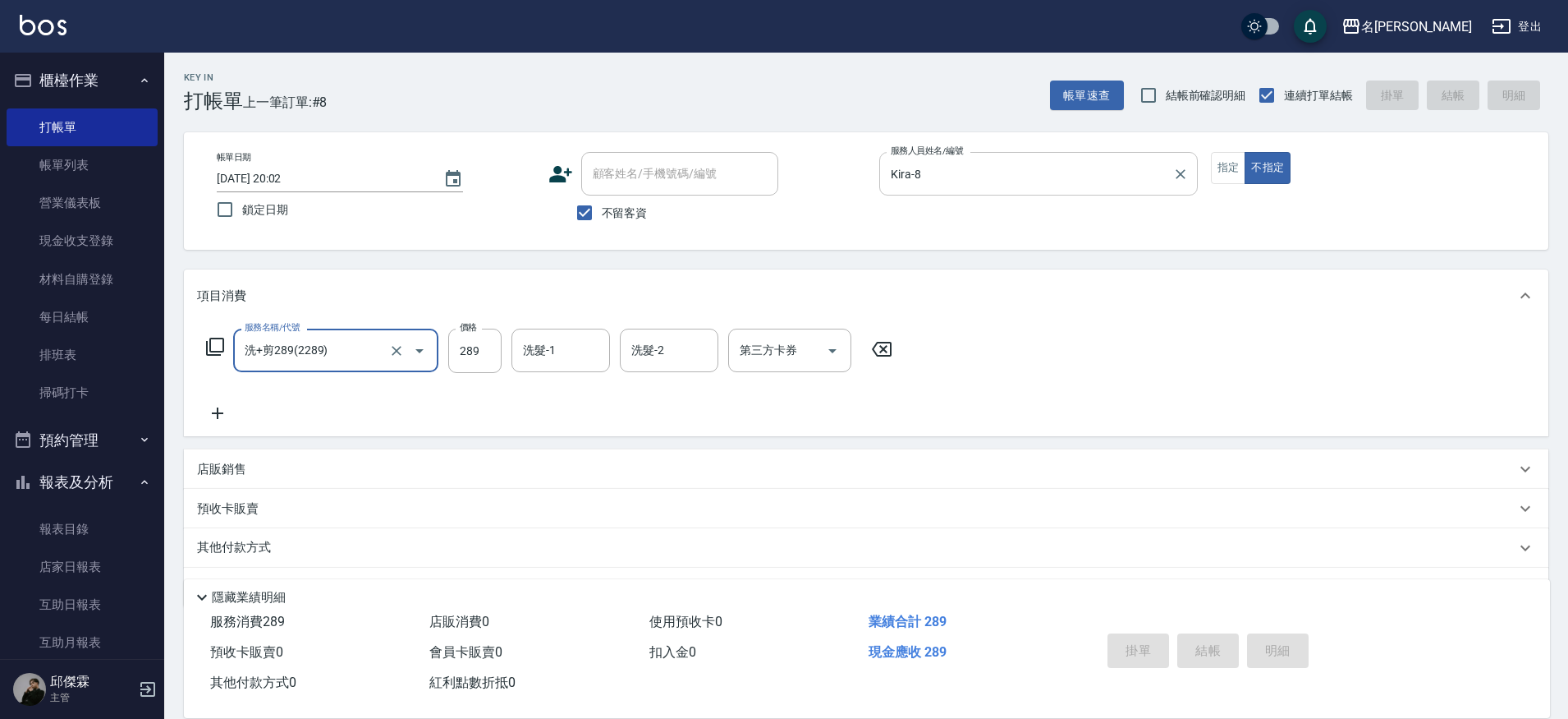
type input "洗+剪289(2289)"
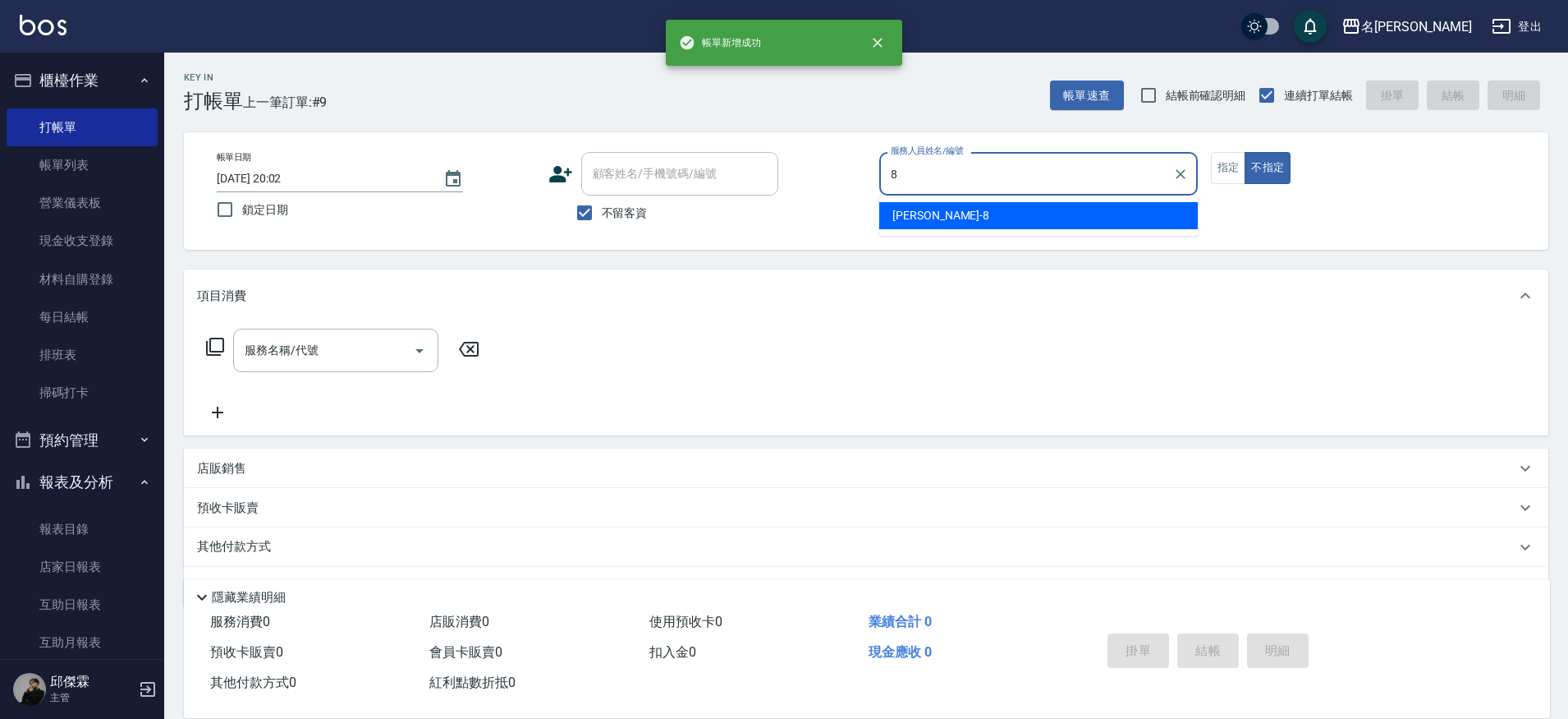
type input "Kira-8"
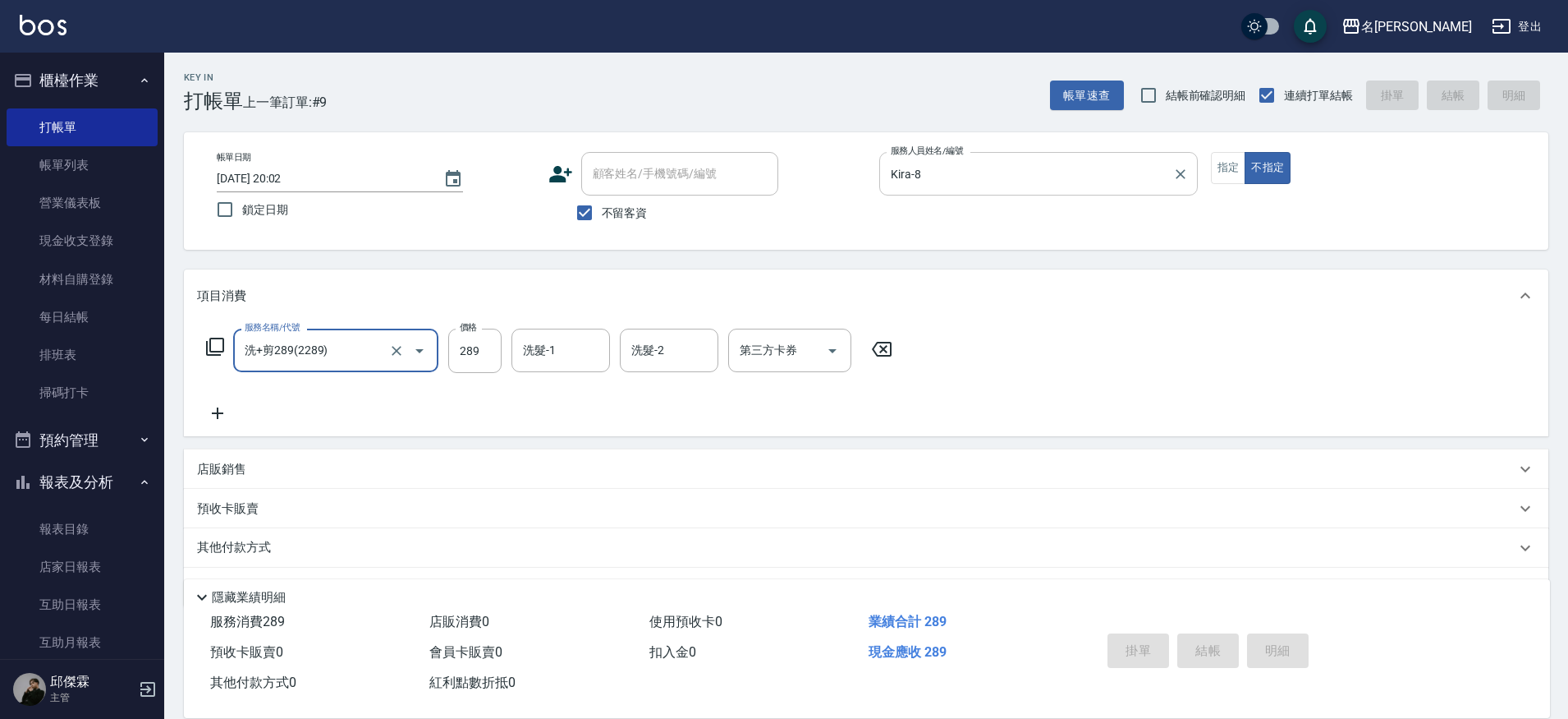
type input "洗+剪289(2289)"
type input "[DATE] 20:03"
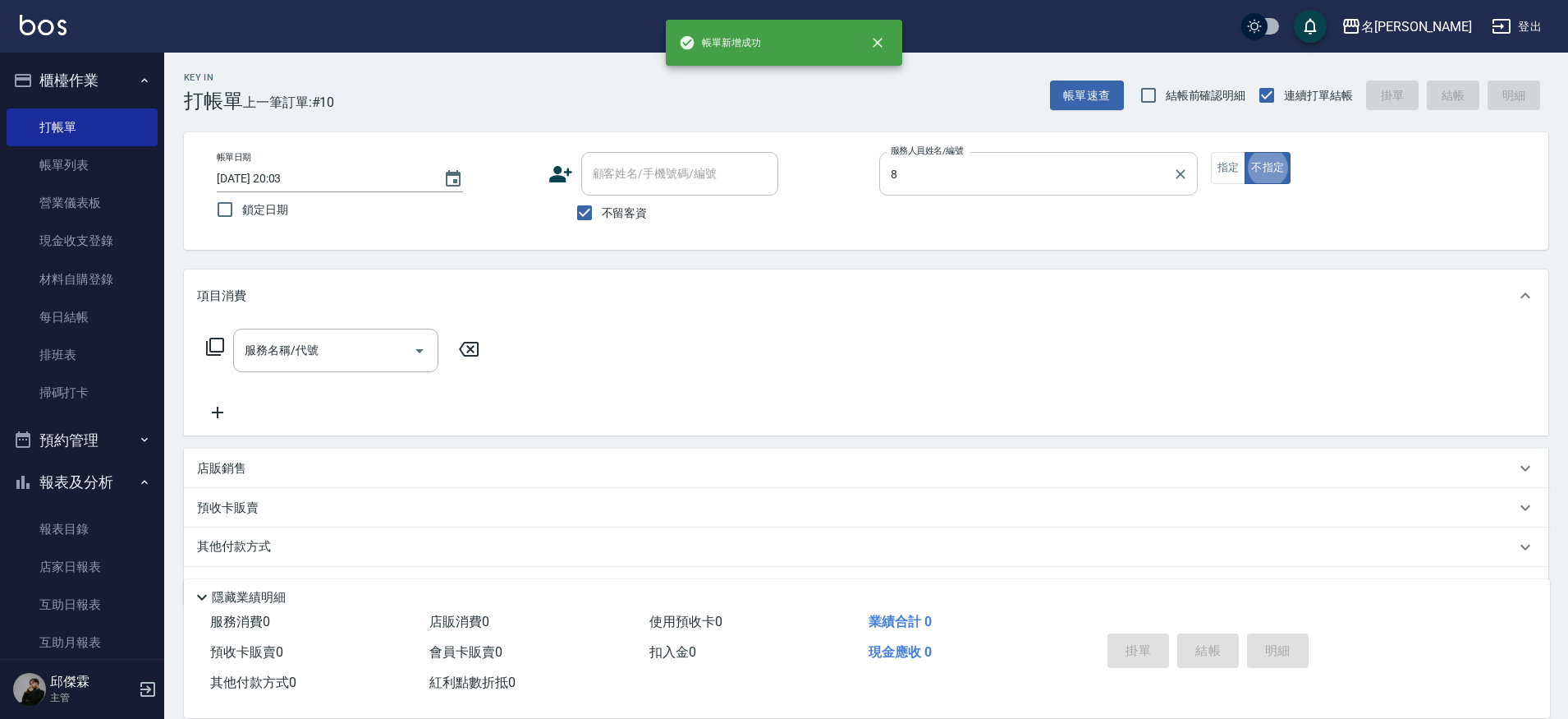
type input "Kira-8"
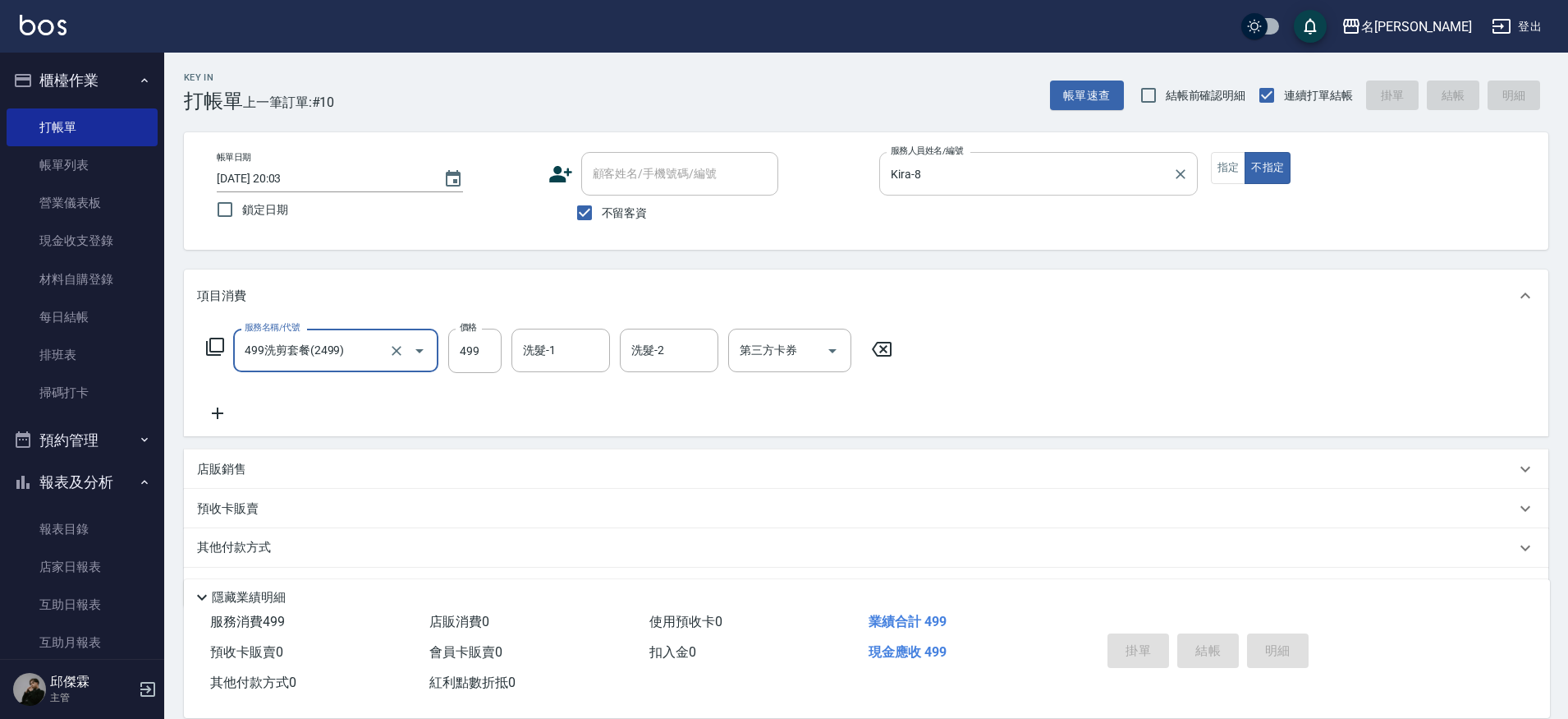
type input "499洗剪套餐(2499)"
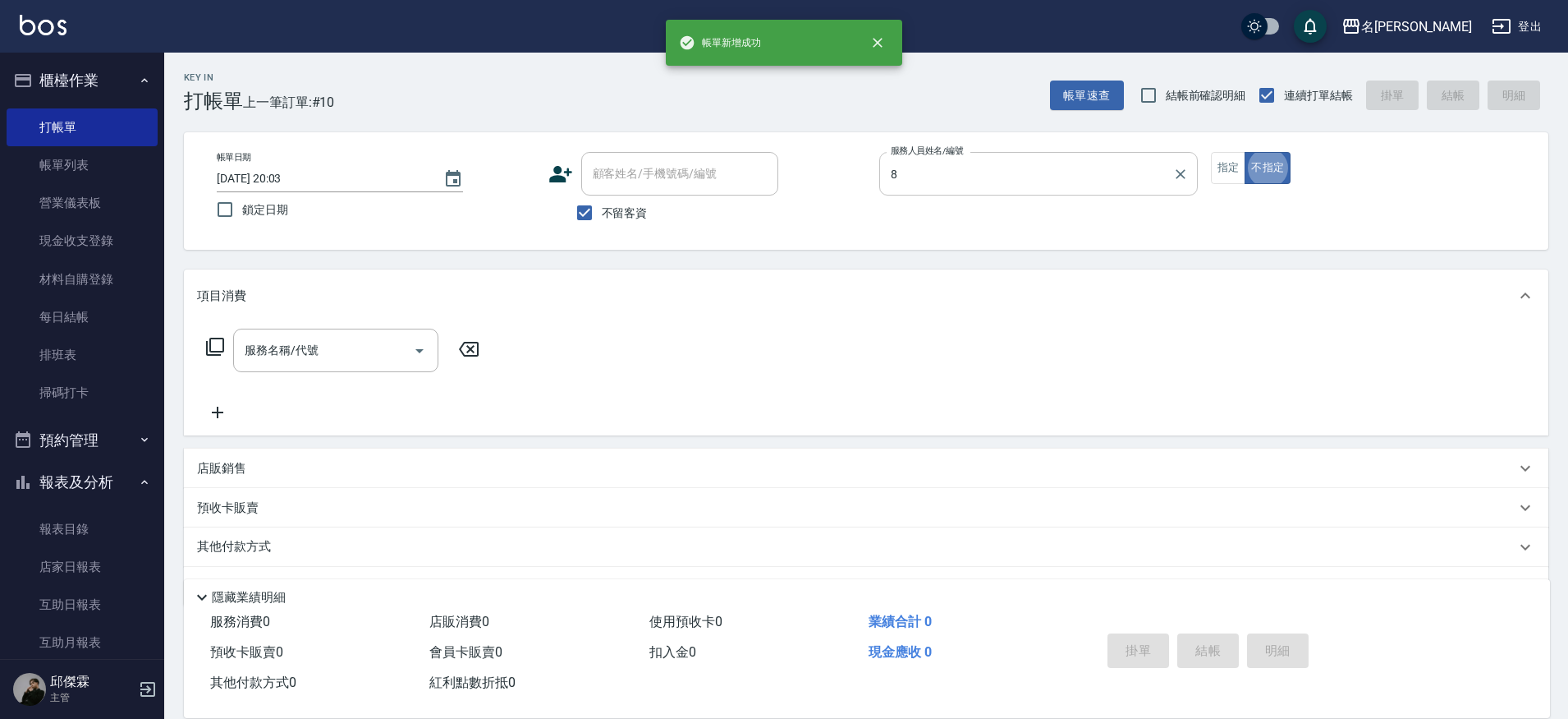
type input "Kira-8"
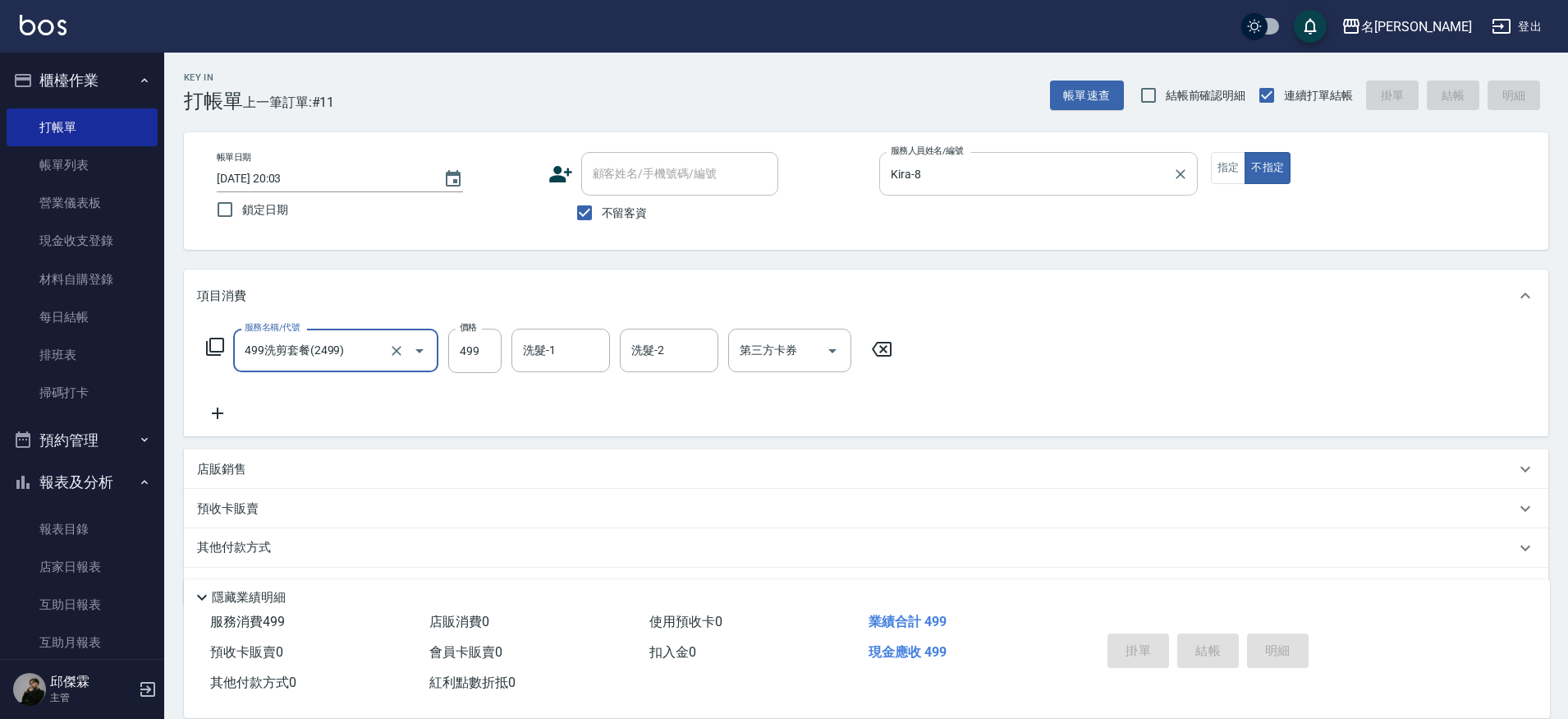
type input "499洗剪套餐(2499)"
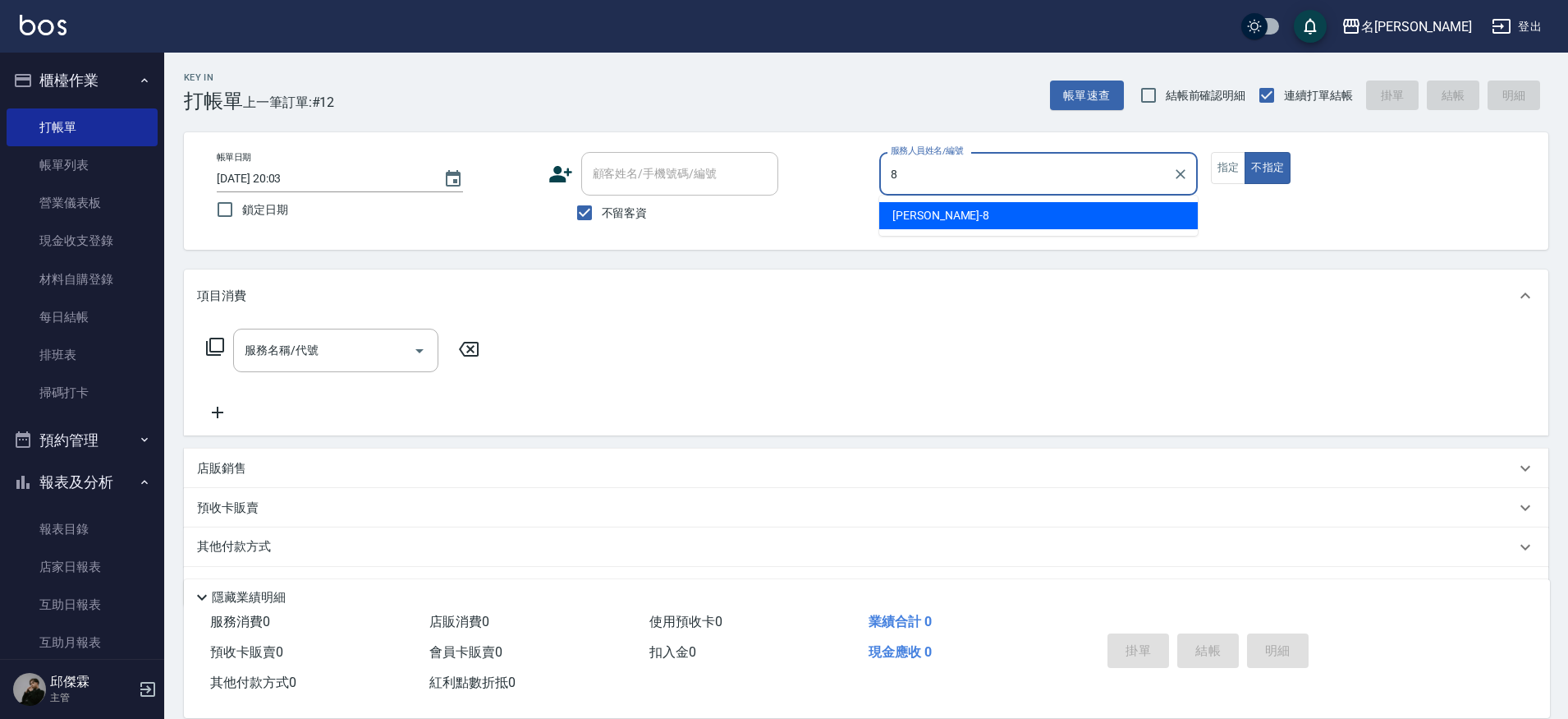
type input "Kira-8"
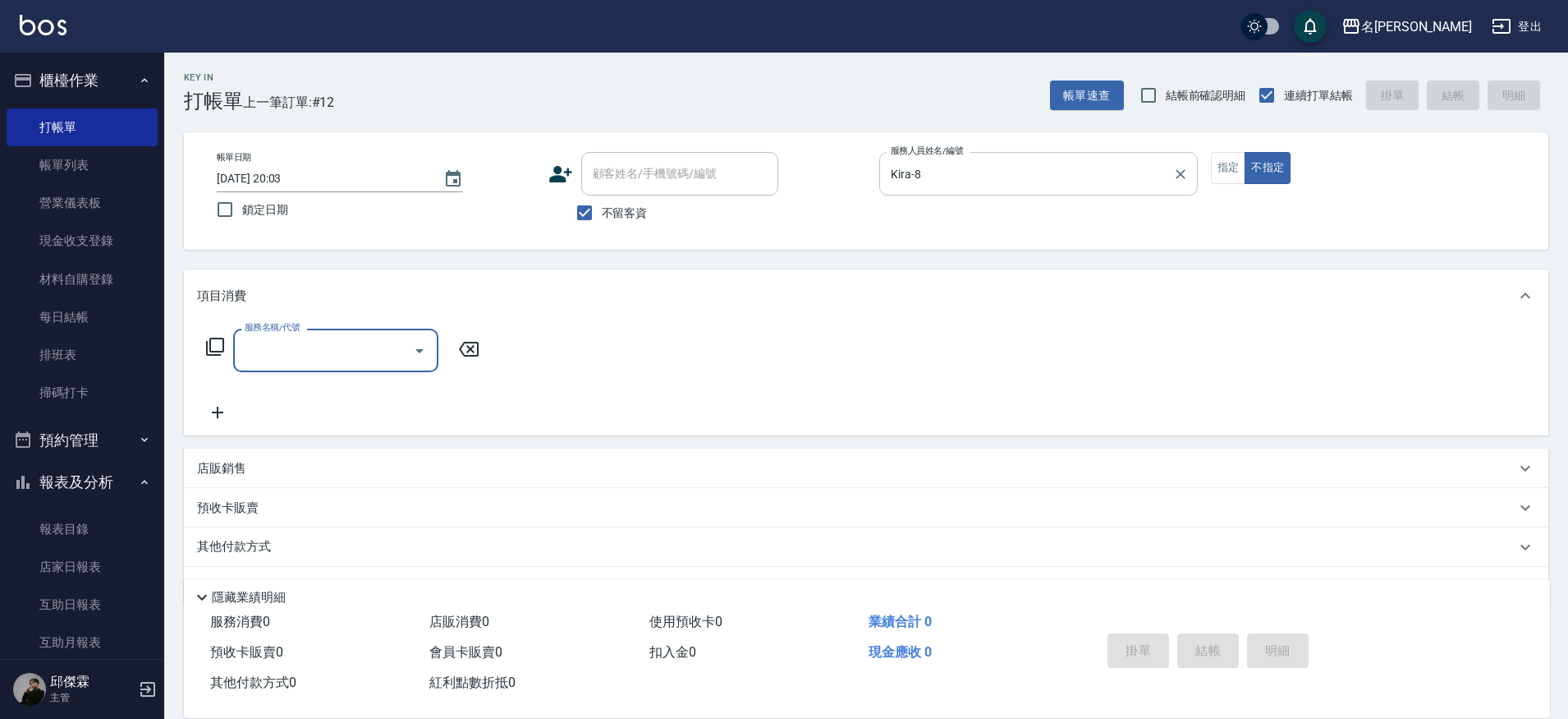
type input "2"
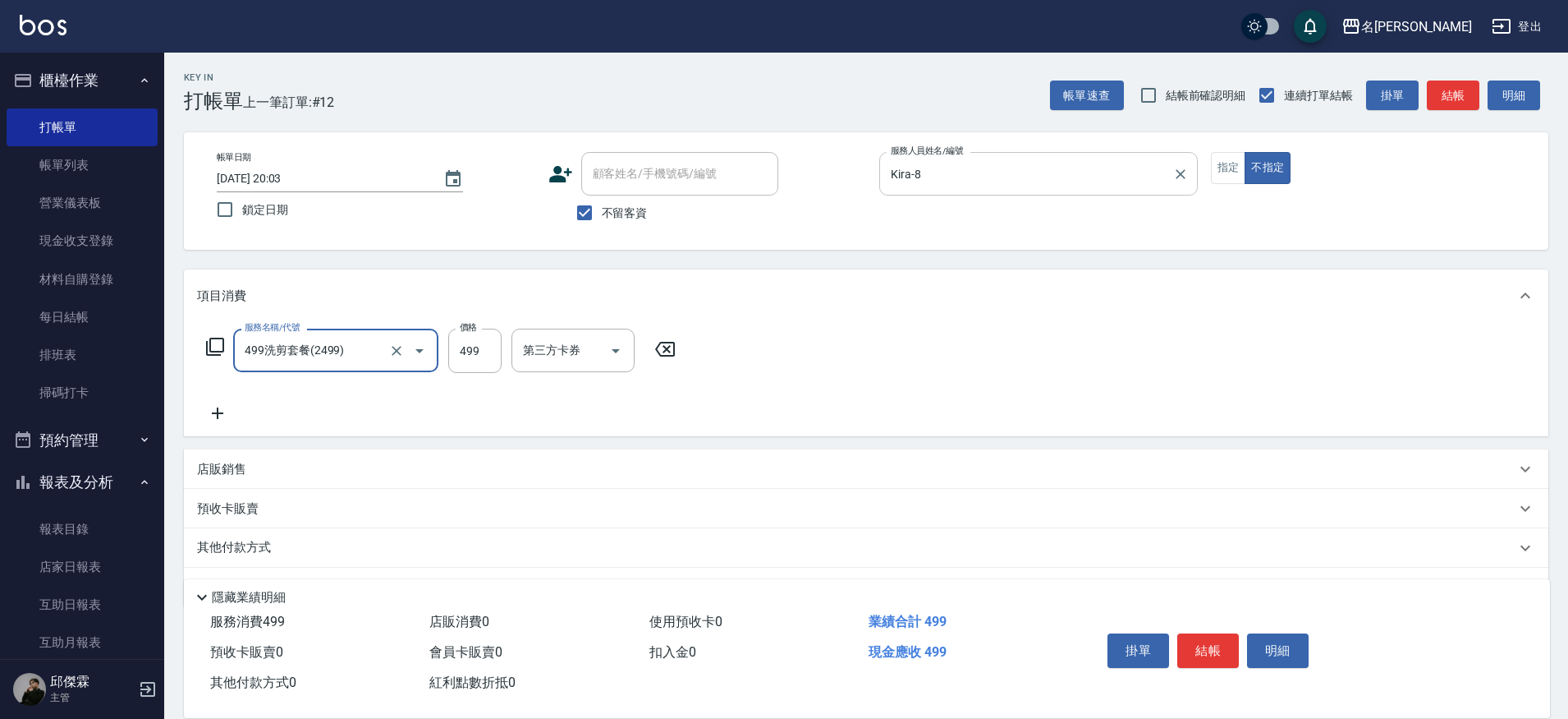
type input "499洗剪套餐(2499)"
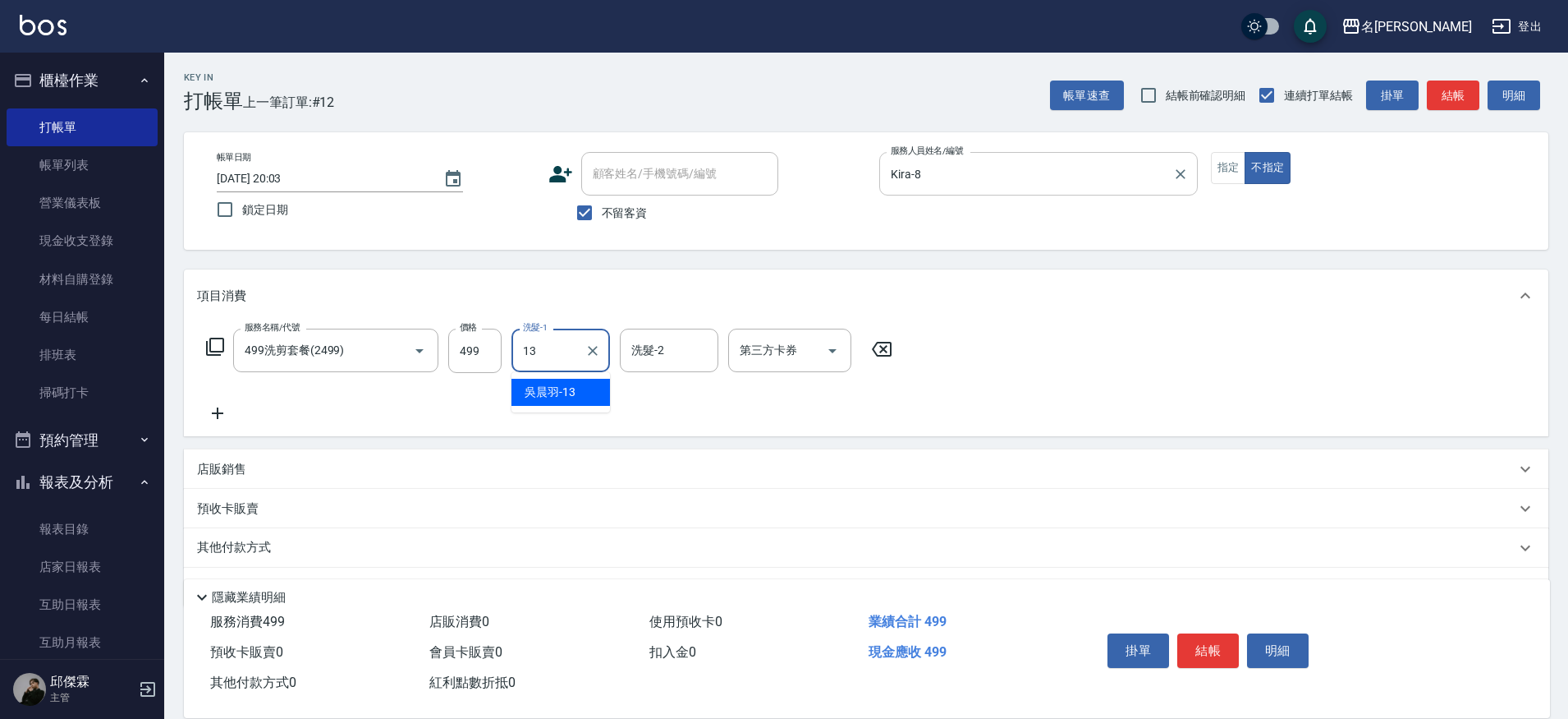
type input "[PERSON_NAME]-13"
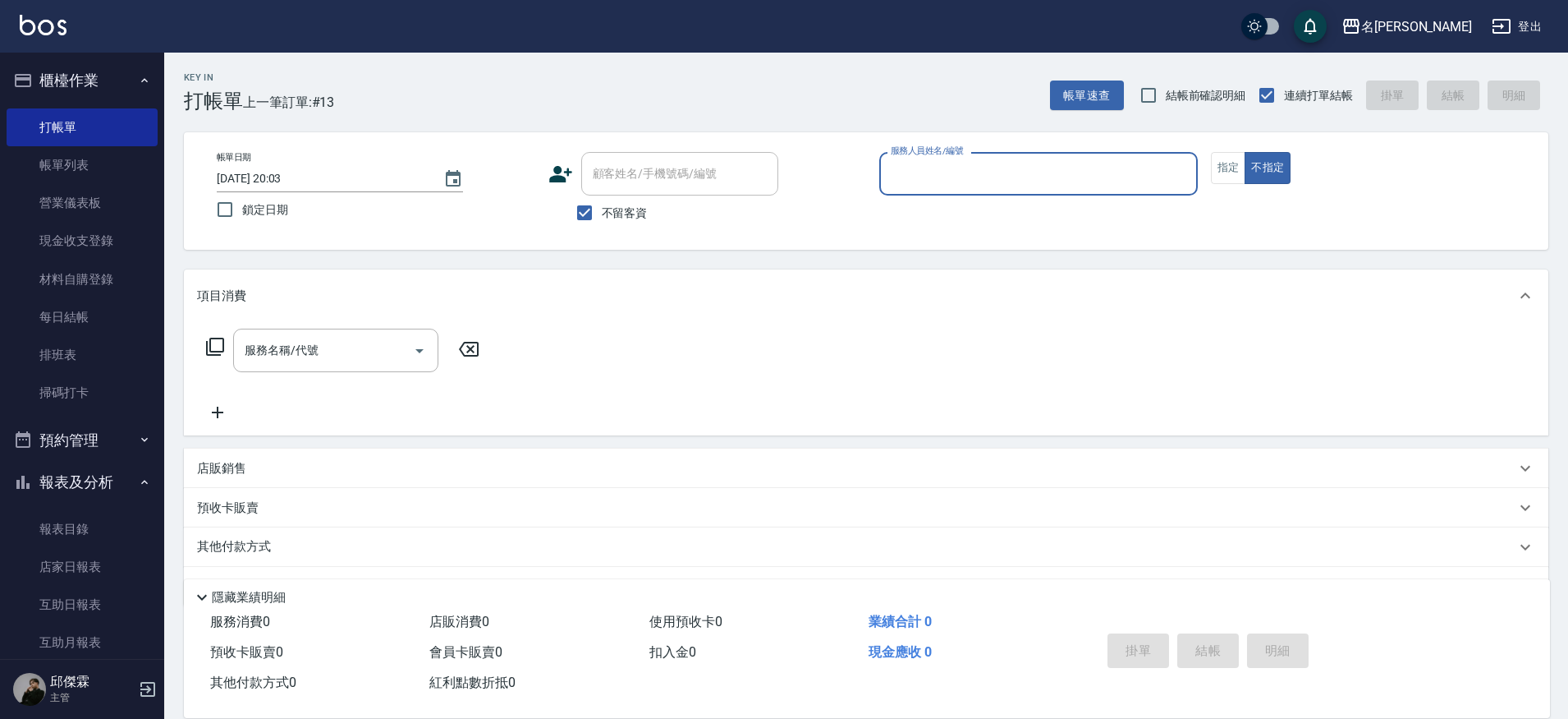
type input "7"
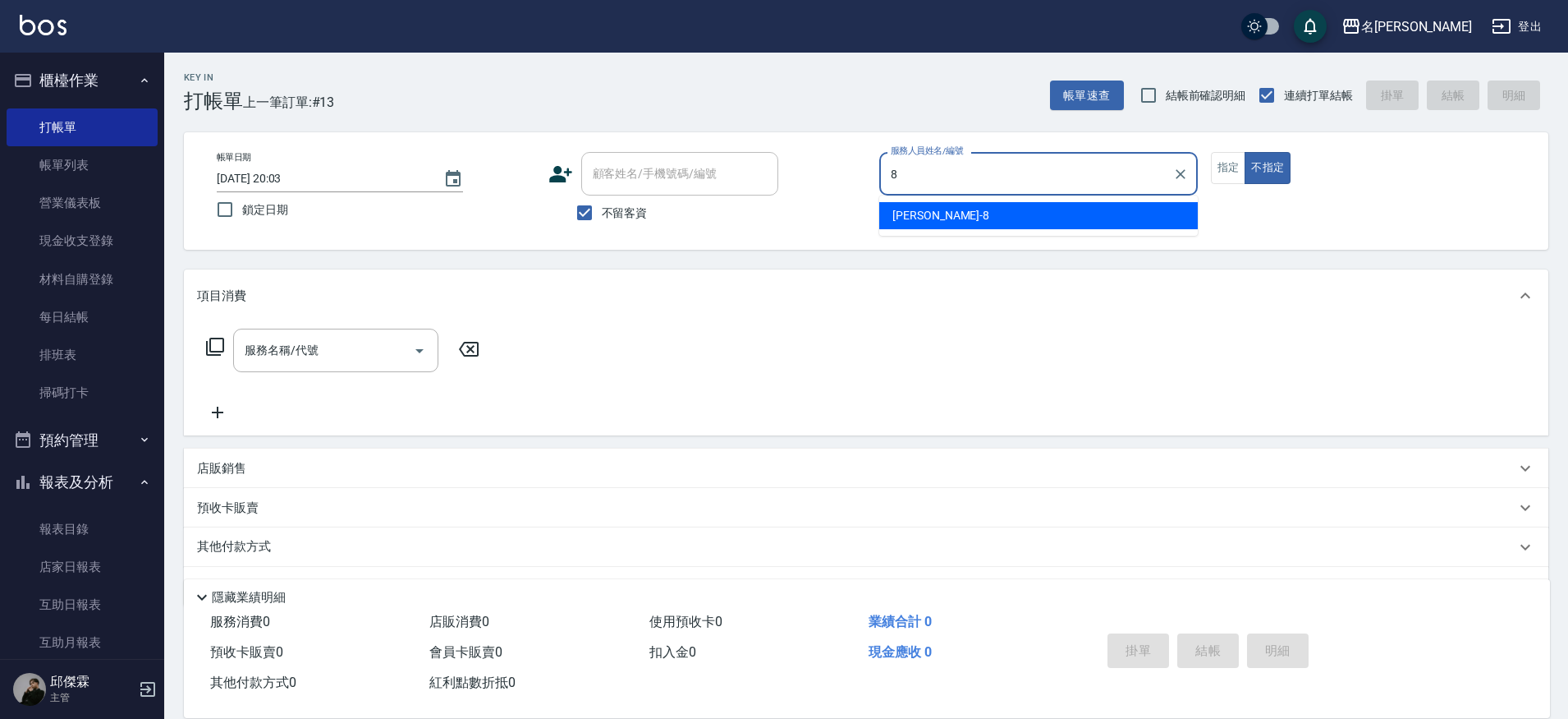
type input "Kira-8"
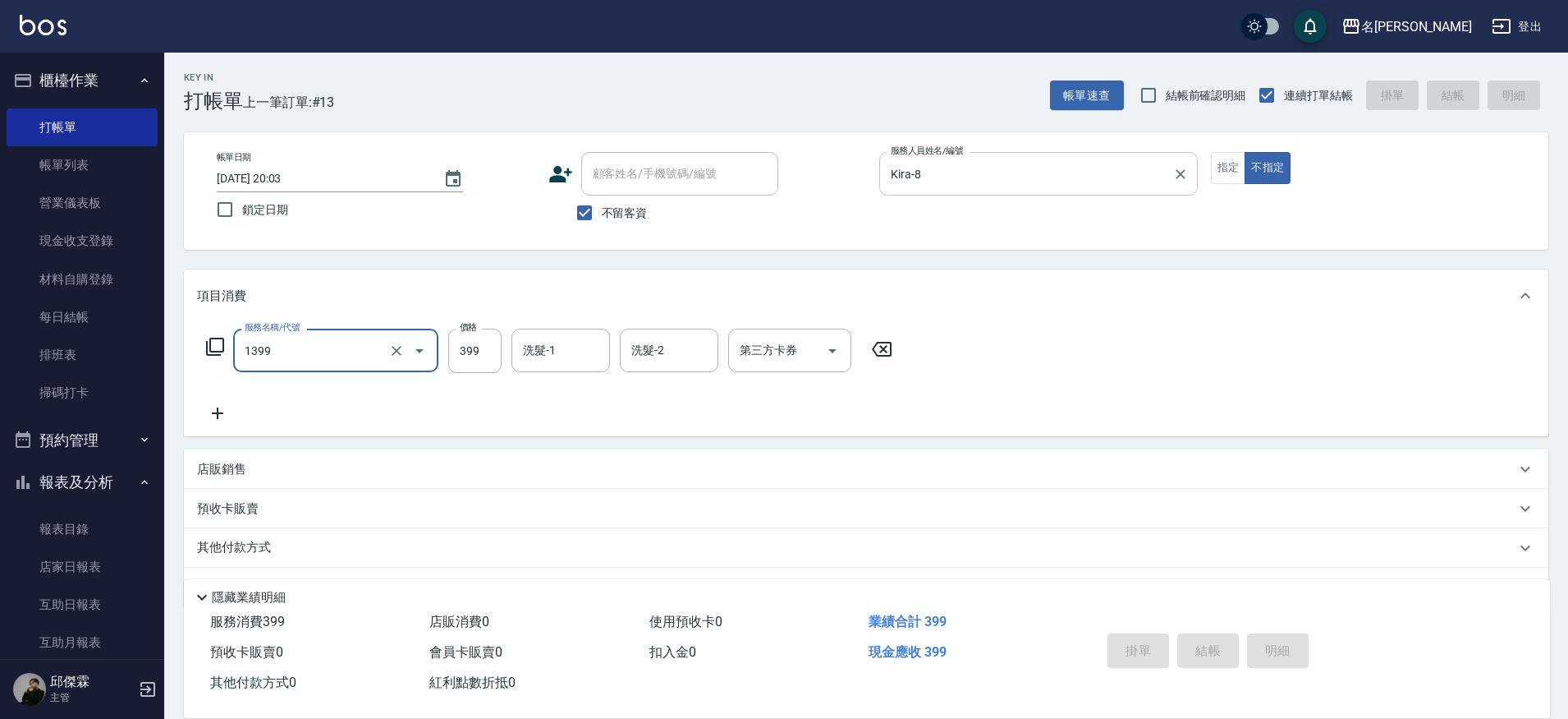
type input "1399"
type input "[DATE] 20:07"
